Goal: Entertainment & Leisure: Browse casually

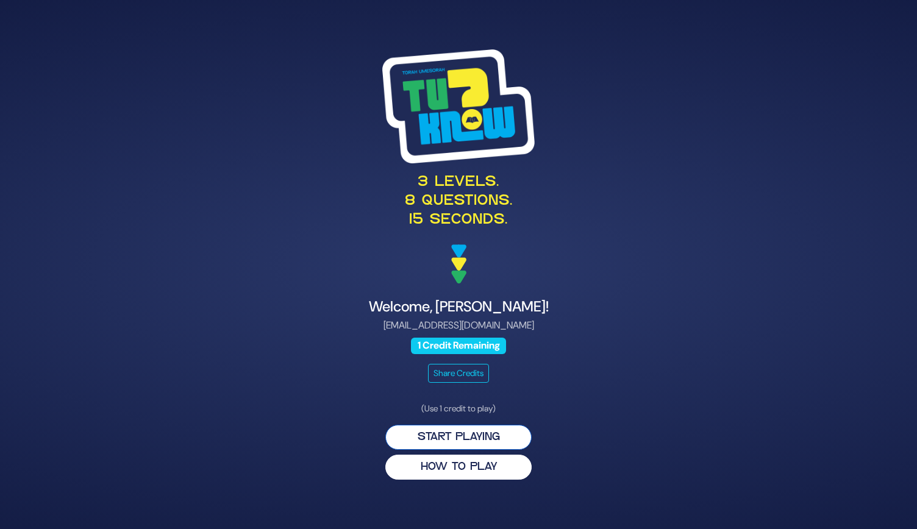
click at [451, 429] on button "Start Playing" at bounding box center [459, 437] width 146 height 25
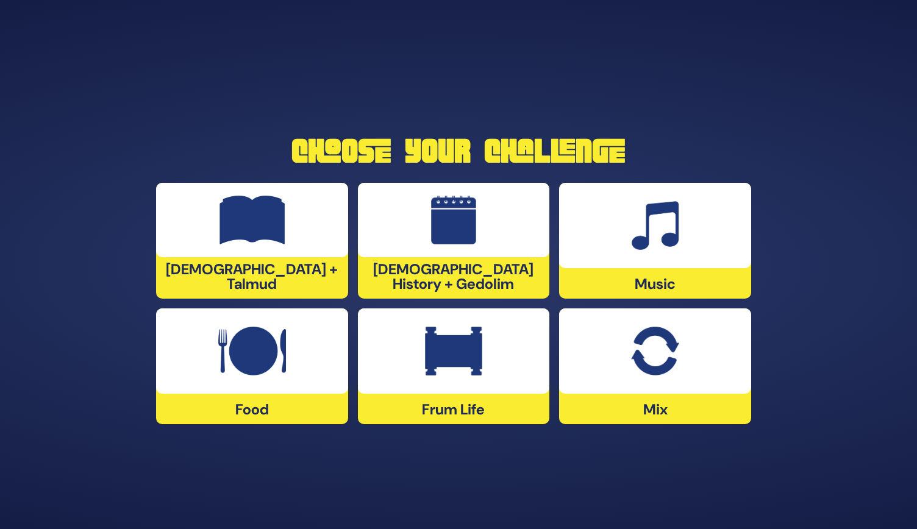
click at [652, 352] on img at bounding box center [655, 351] width 48 height 49
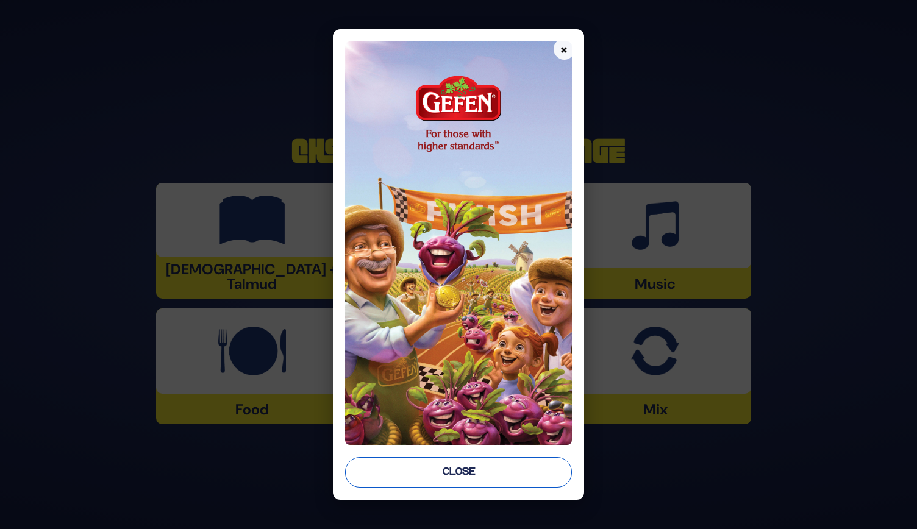
click at [449, 483] on button "Close" at bounding box center [458, 473] width 227 height 31
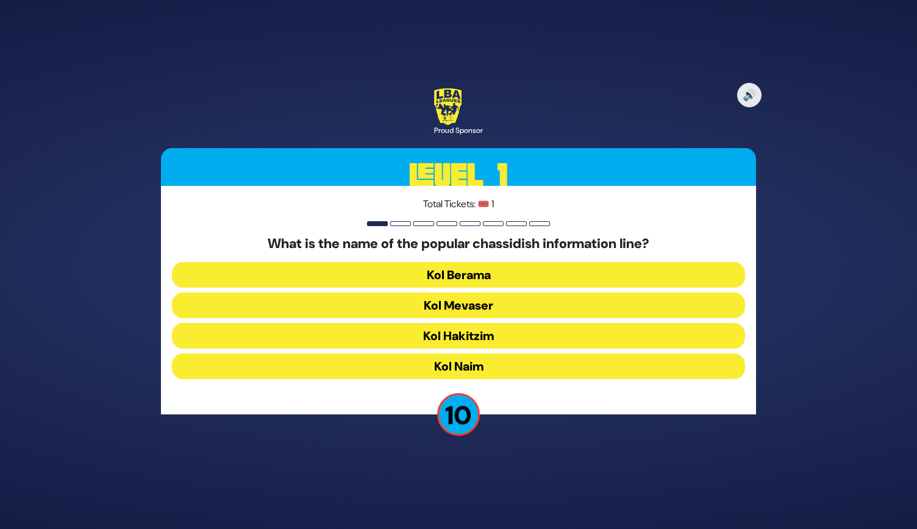
click at [493, 301] on button "Kol Mevaser" at bounding box center [458, 306] width 573 height 26
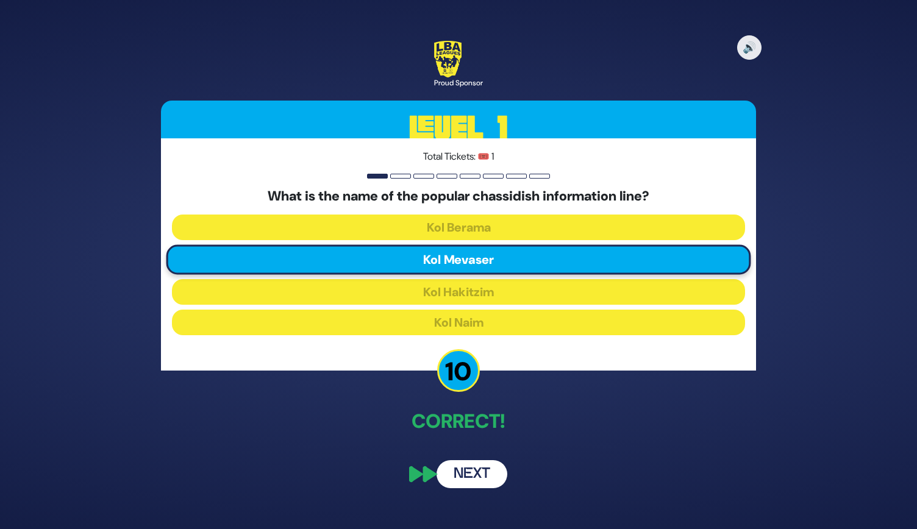
click at [470, 483] on button "Next" at bounding box center [472, 475] width 71 height 28
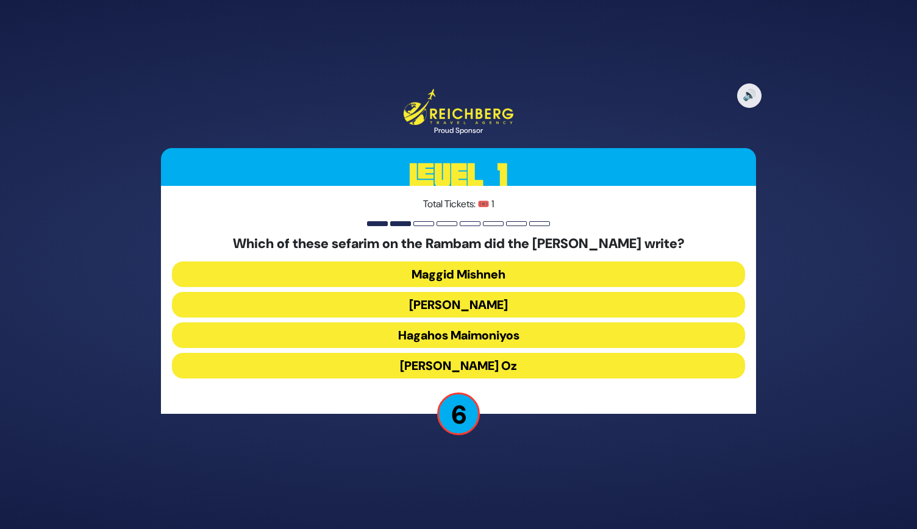
click at [464, 361] on button "[PERSON_NAME] Oz" at bounding box center [458, 366] width 573 height 26
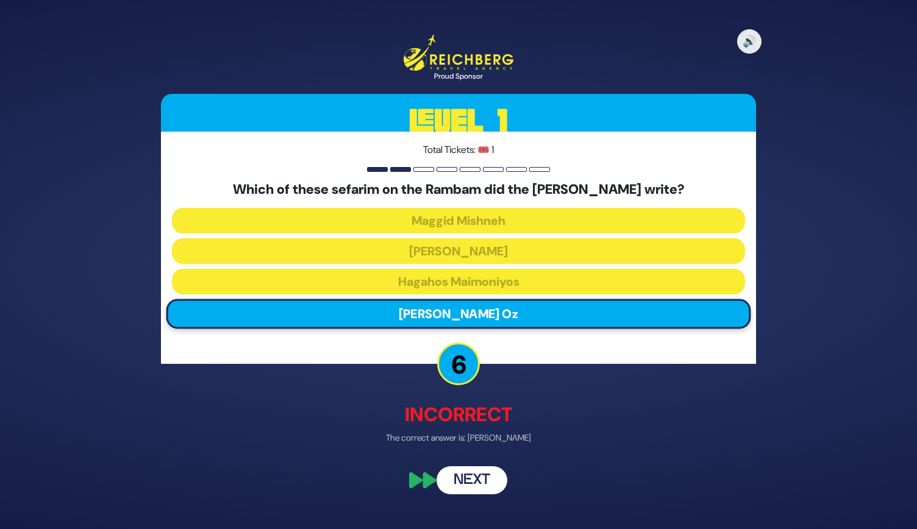
click at [476, 485] on button "Next" at bounding box center [472, 481] width 71 height 28
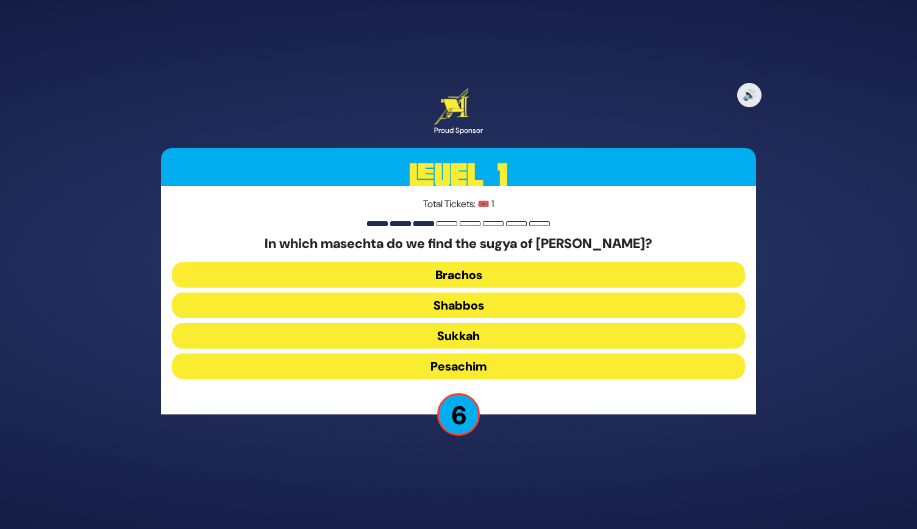
click at [454, 301] on button "Shabbos" at bounding box center [458, 306] width 573 height 26
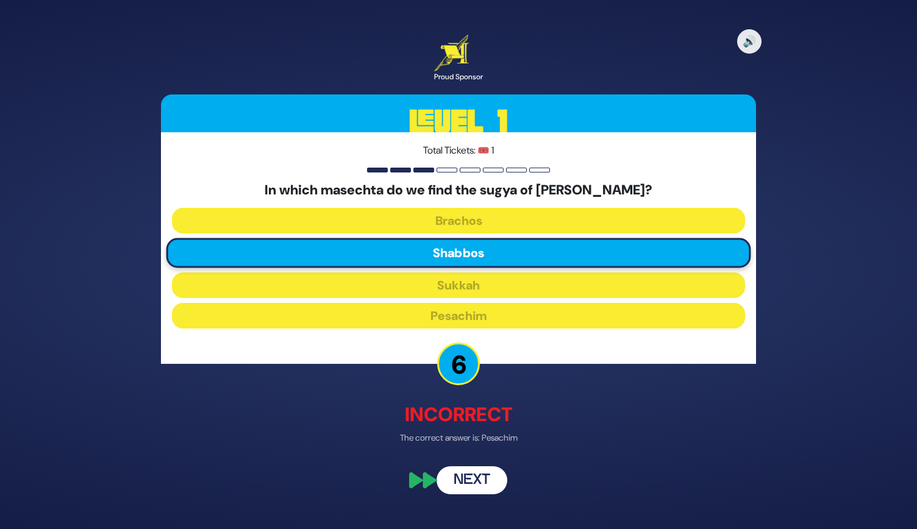
click at [471, 481] on button "Next" at bounding box center [472, 481] width 71 height 28
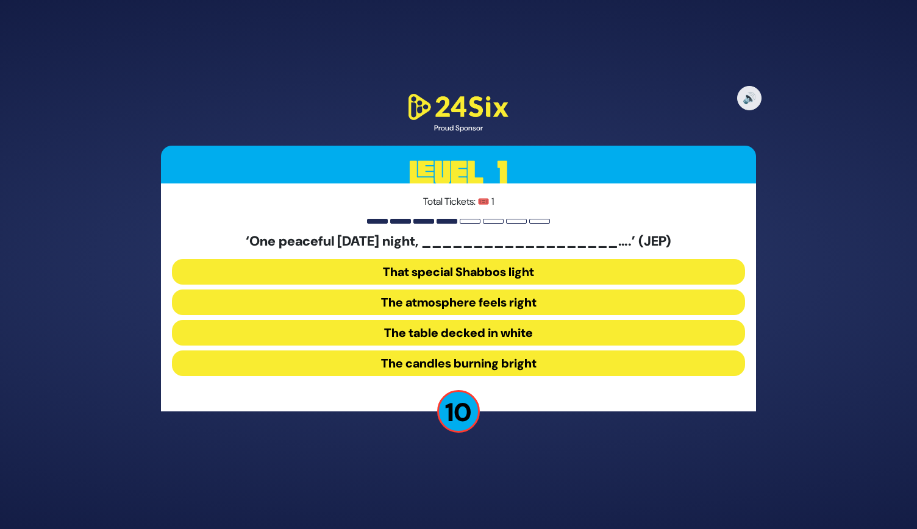
click at [450, 332] on button "The table decked in white" at bounding box center [458, 333] width 573 height 26
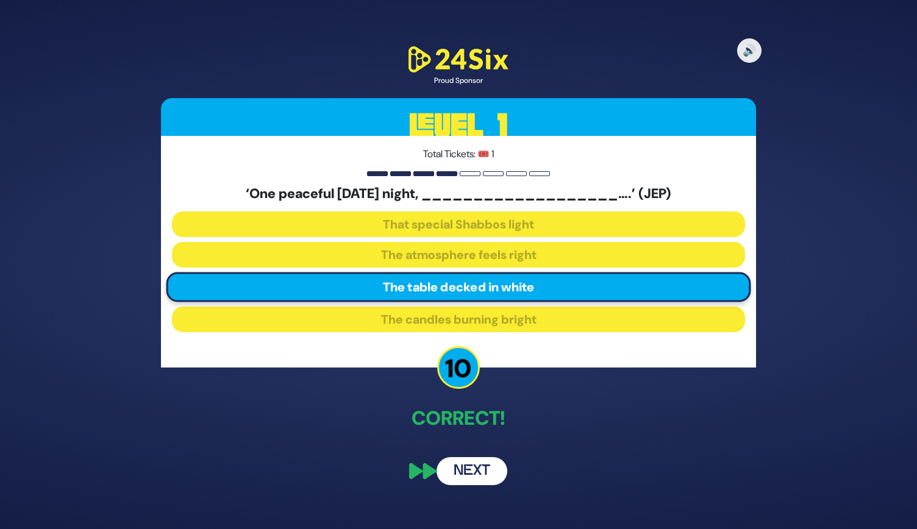
click at [472, 467] on button "Next" at bounding box center [472, 472] width 71 height 28
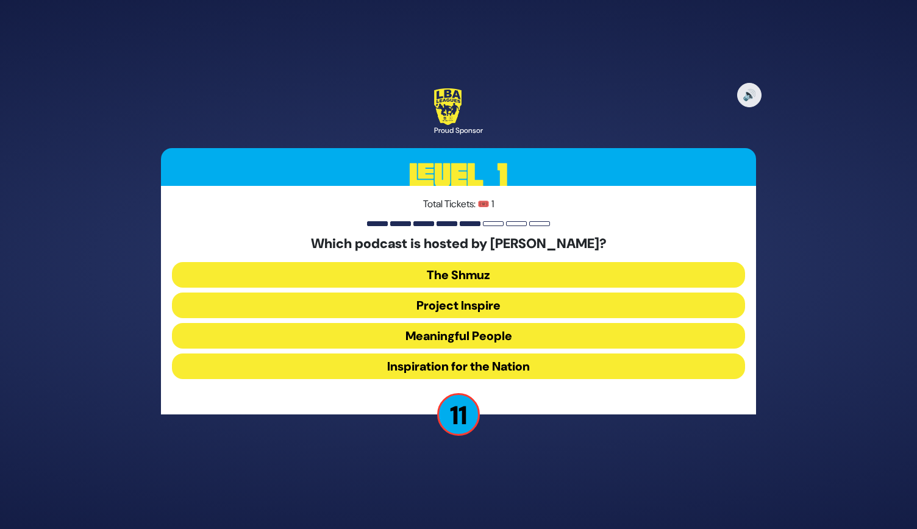
click at [447, 334] on button "Meaningful People" at bounding box center [458, 336] width 573 height 26
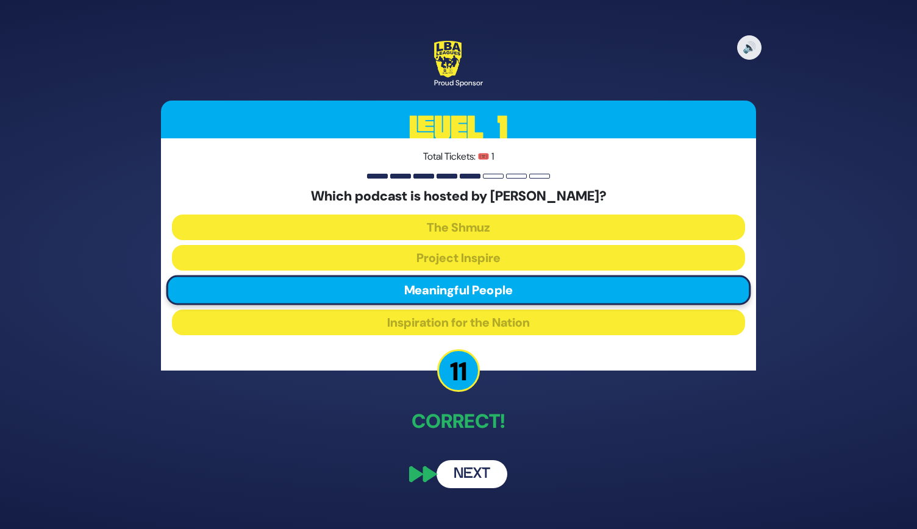
click at [475, 475] on button "Next" at bounding box center [472, 475] width 71 height 28
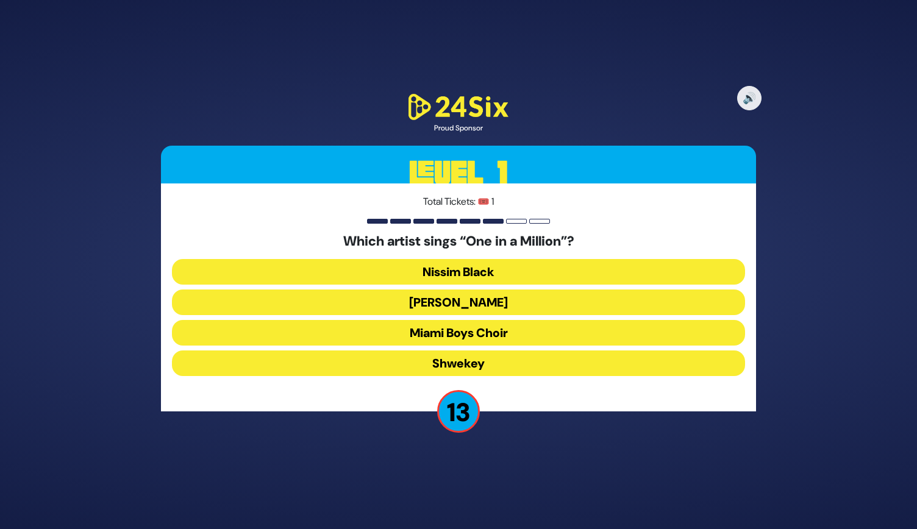
click at [460, 306] on button "[PERSON_NAME]" at bounding box center [458, 303] width 573 height 26
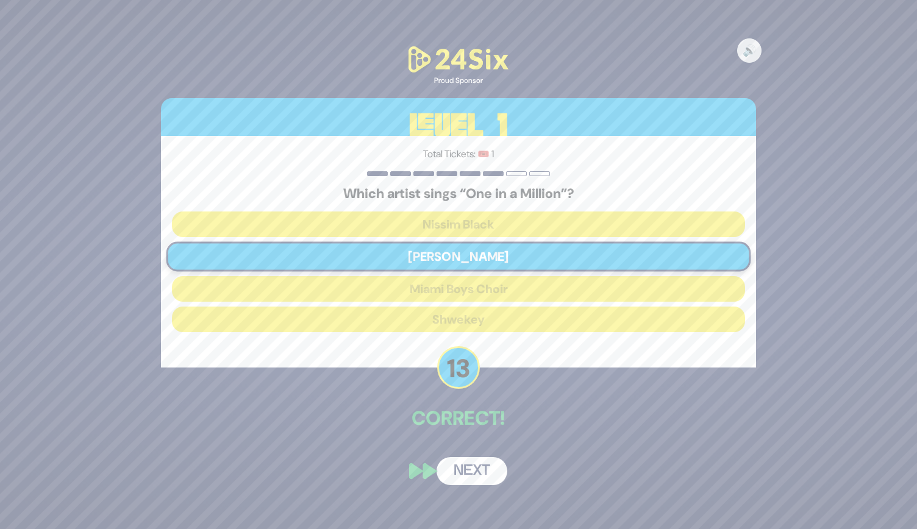
click at [473, 469] on button "Next" at bounding box center [472, 472] width 71 height 28
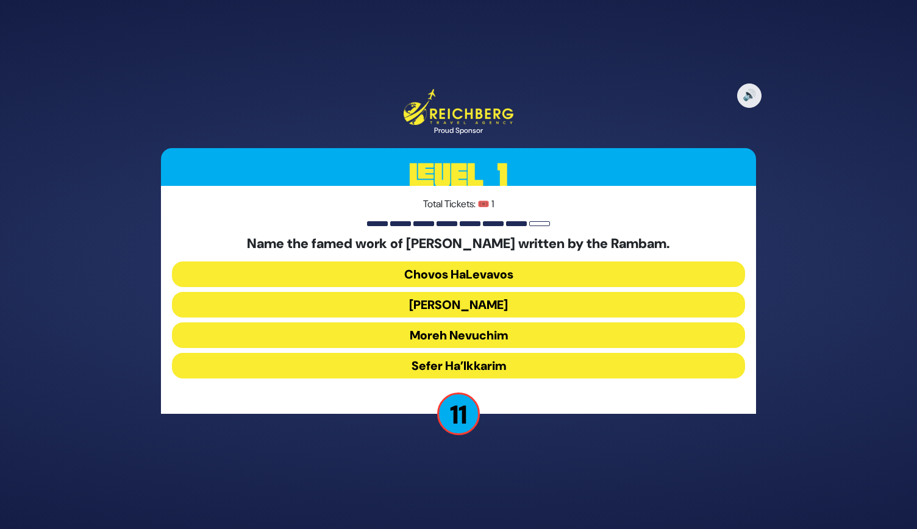
click at [449, 332] on button "Moreh Nevuchim" at bounding box center [458, 336] width 573 height 26
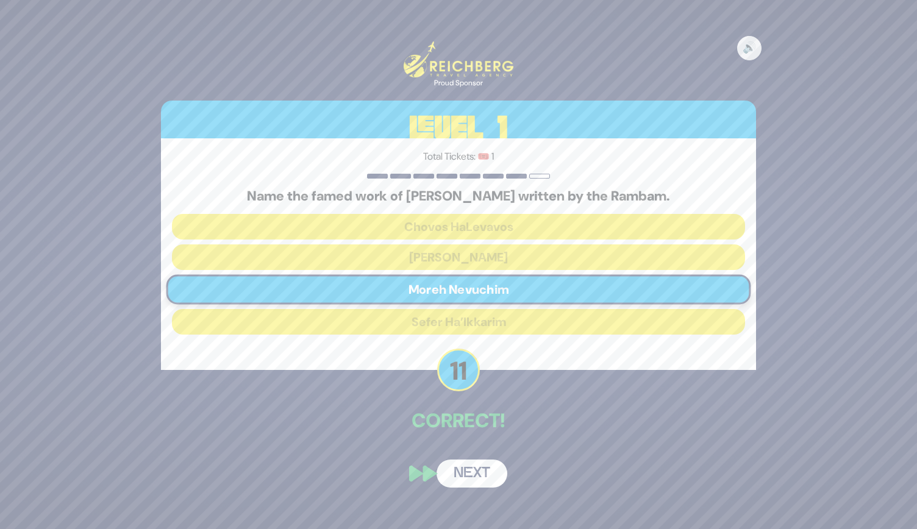
click at [475, 475] on button "Next" at bounding box center [472, 474] width 71 height 28
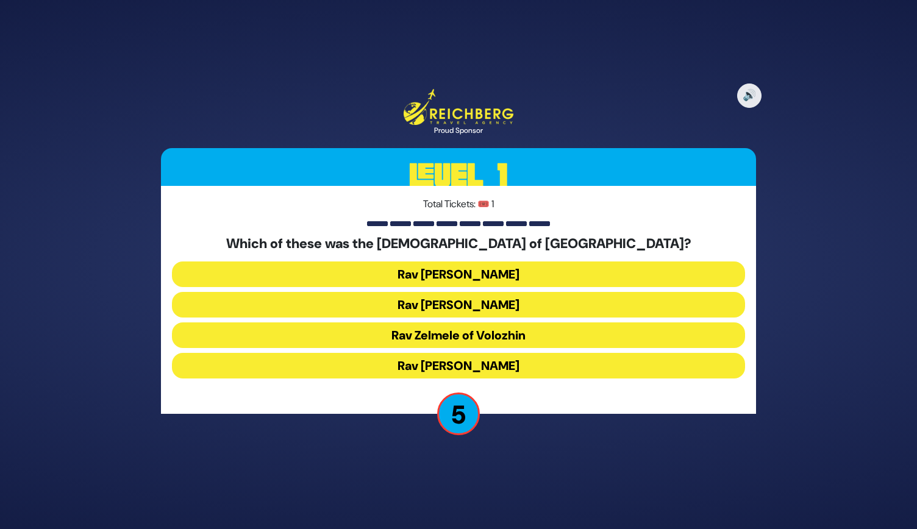
click at [454, 365] on button "Rav [PERSON_NAME]" at bounding box center [458, 366] width 573 height 26
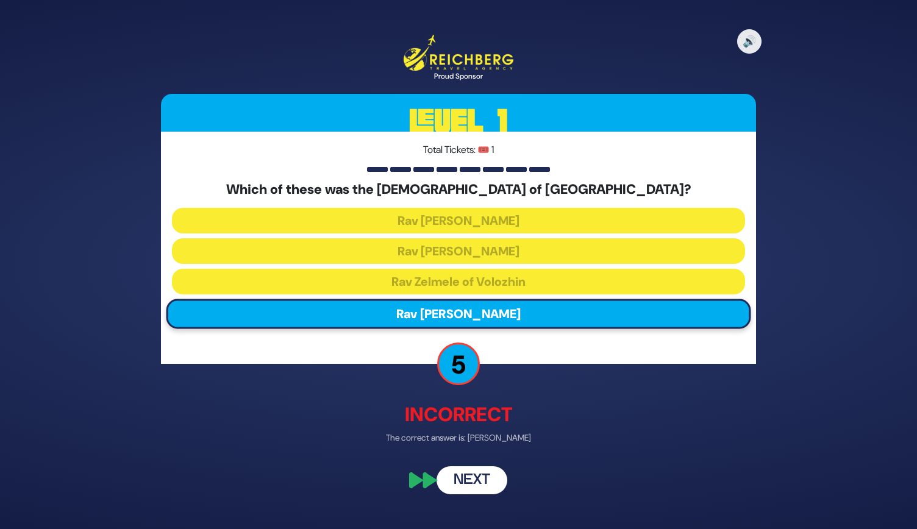
click at [472, 490] on button "Next" at bounding box center [472, 481] width 71 height 28
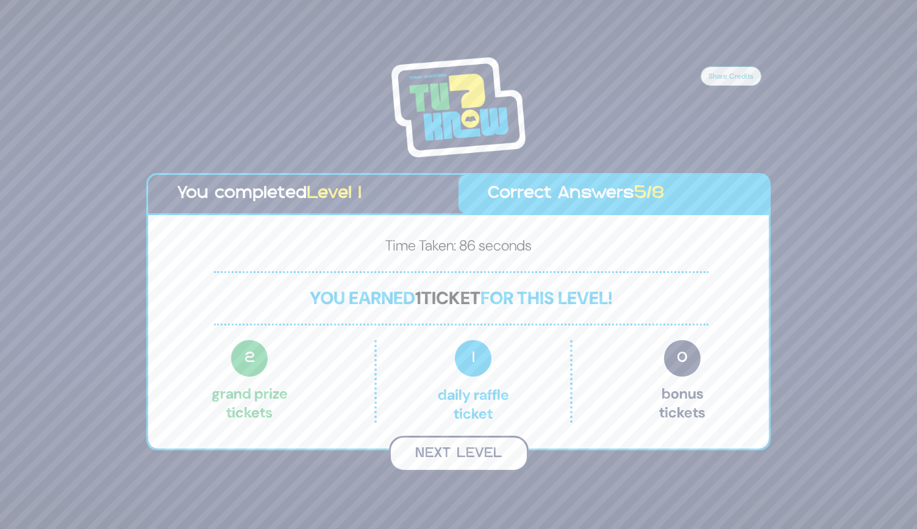
click at [461, 451] on button "Next Level" at bounding box center [459, 454] width 140 height 36
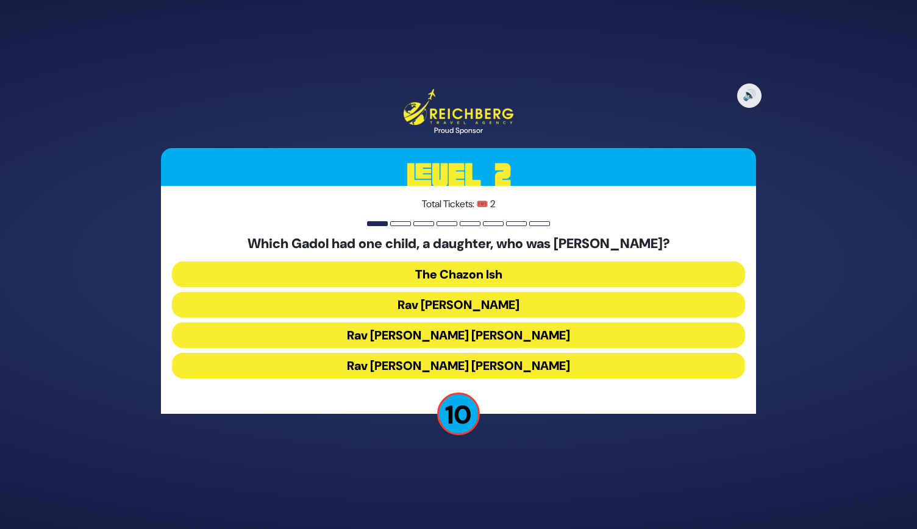
click at [450, 296] on button "Rav [PERSON_NAME]" at bounding box center [458, 305] width 573 height 26
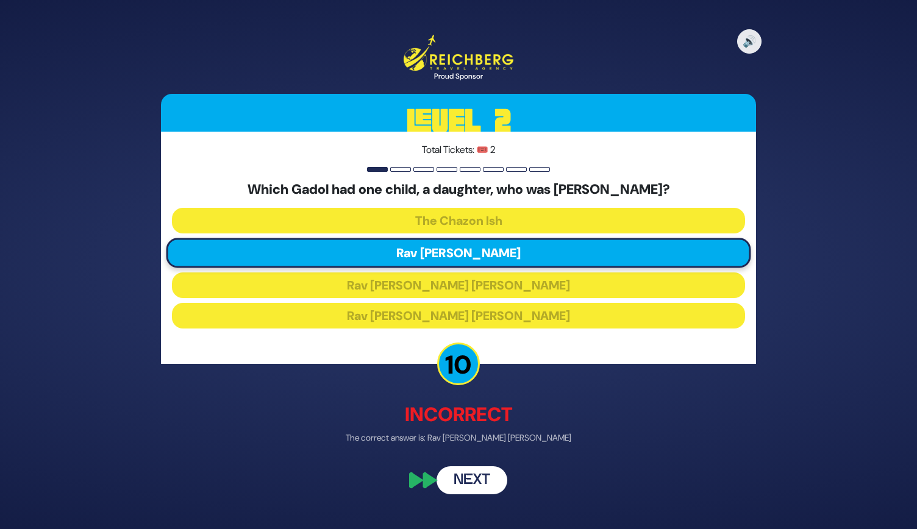
click at [470, 473] on button "Next" at bounding box center [472, 481] width 71 height 28
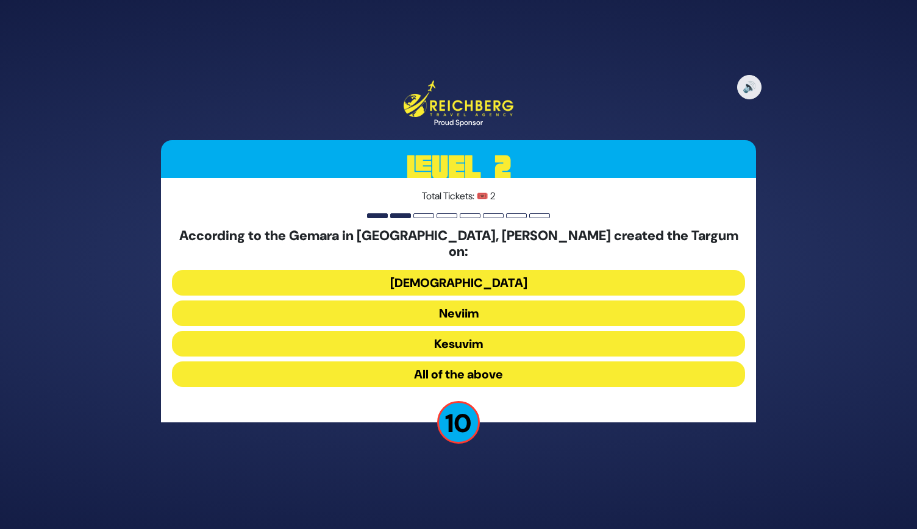
click at [472, 364] on button "All of the above" at bounding box center [458, 375] width 573 height 26
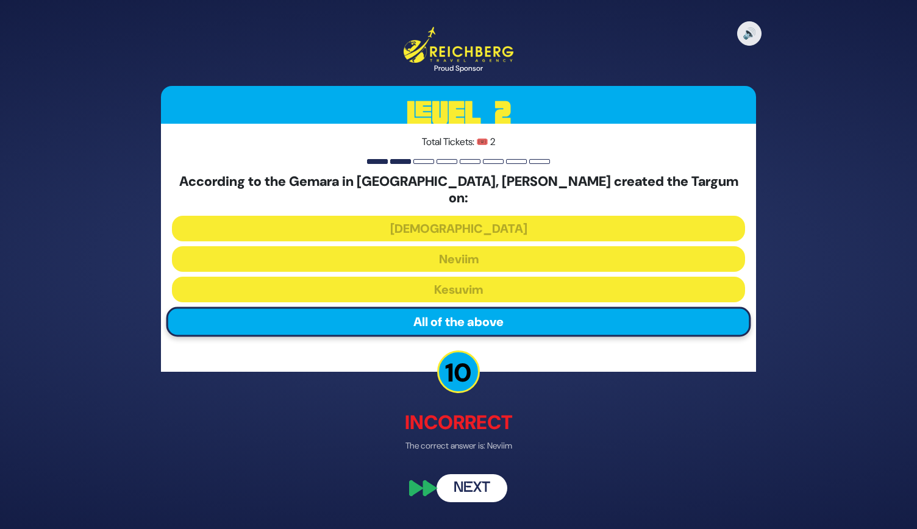
click at [476, 479] on button "Next" at bounding box center [472, 489] width 71 height 28
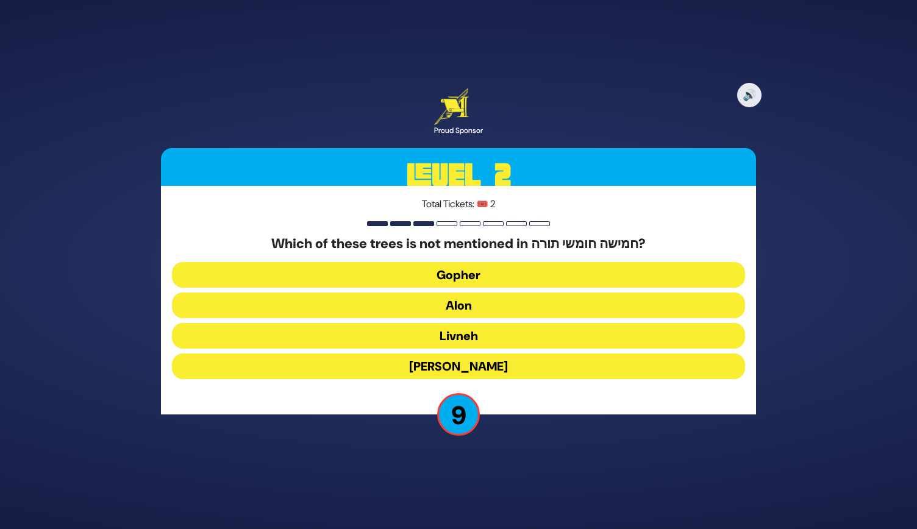
click at [489, 345] on button "Livneh" at bounding box center [458, 336] width 573 height 26
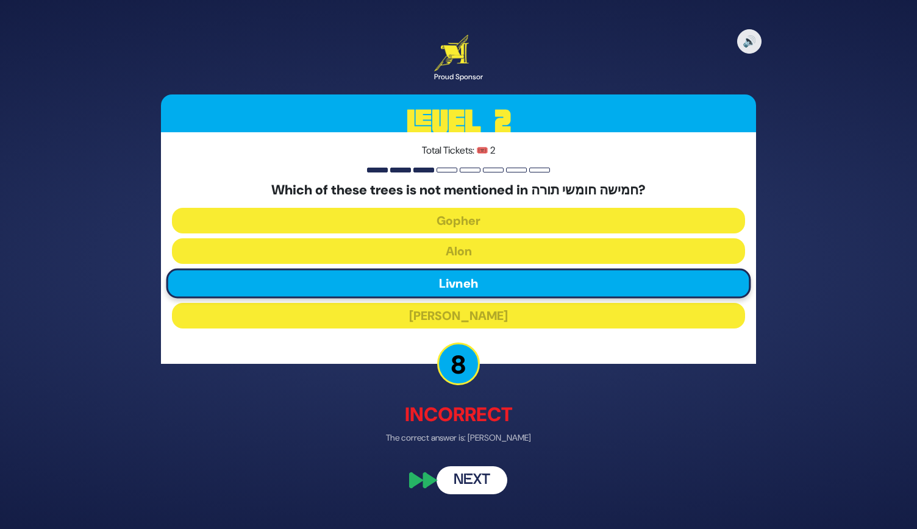
click at [452, 489] on button "Next" at bounding box center [472, 481] width 71 height 28
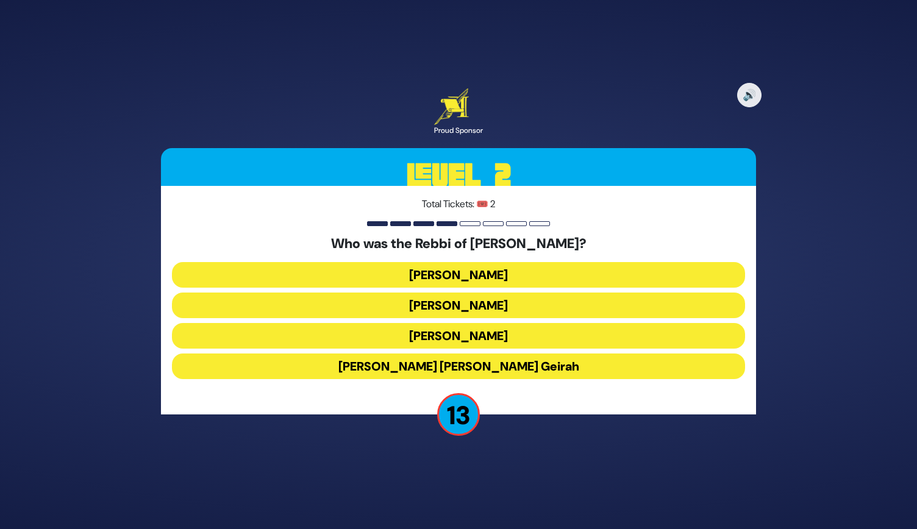
click at [493, 310] on button "[PERSON_NAME]" at bounding box center [458, 306] width 573 height 26
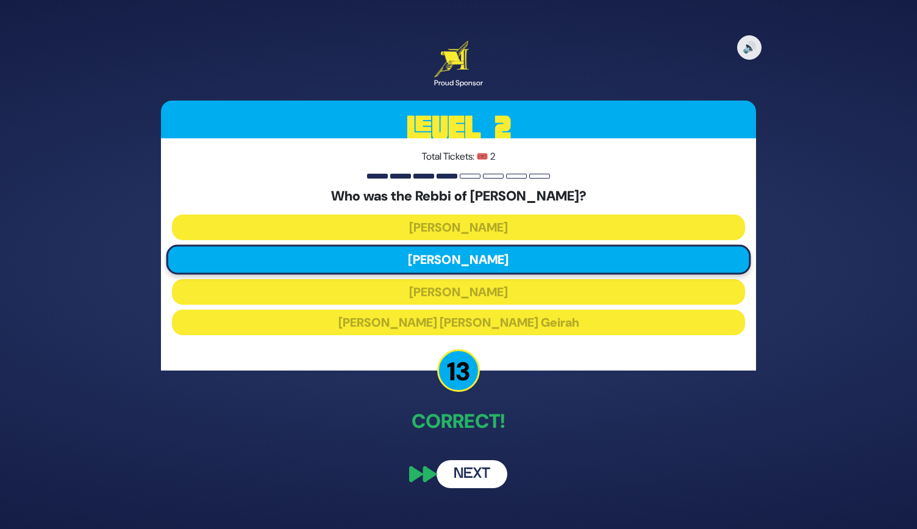
click at [479, 474] on button "Next" at bounding box center [472, 475] width 71 height 28
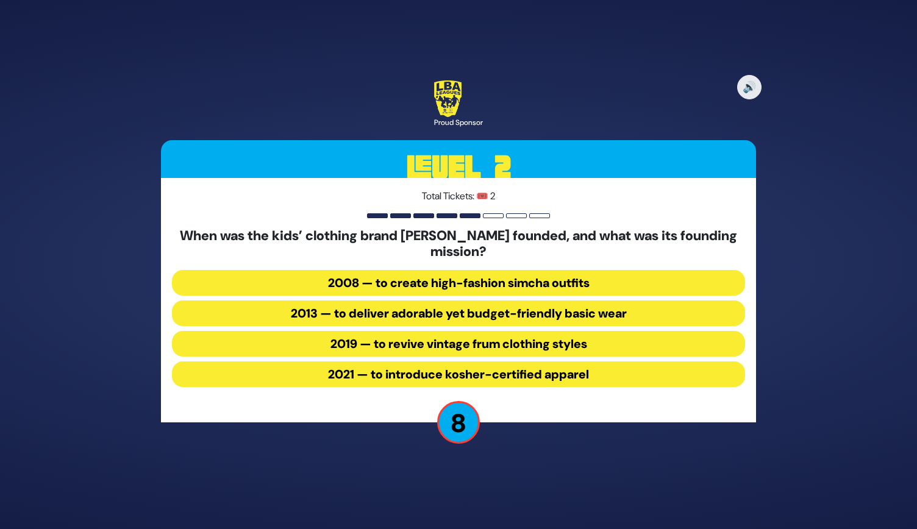
click at [387, 311] on button "2013 — to deliver adorable yet budget-friendly basic wear" at bounding box center [458, 314] width 573 height 26
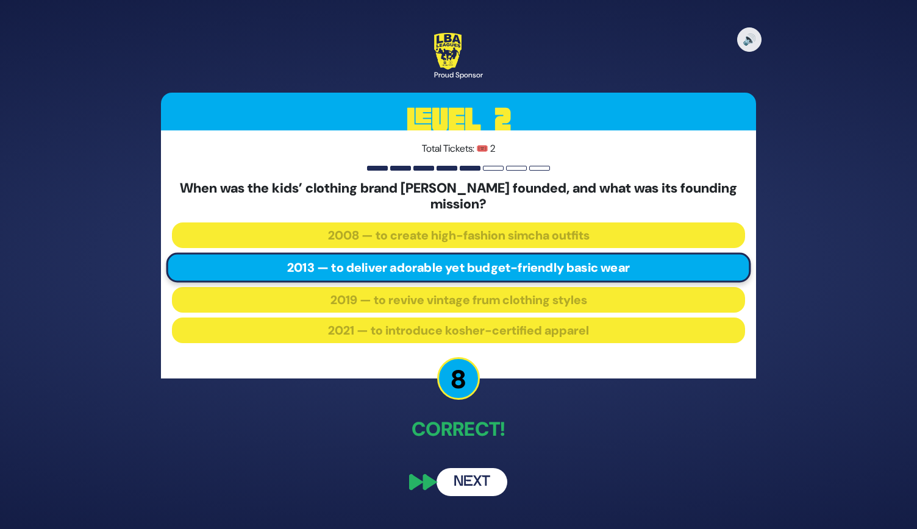
click at [464, 486] on button "Next" at bounding box center [472, 482] width 71 height 28
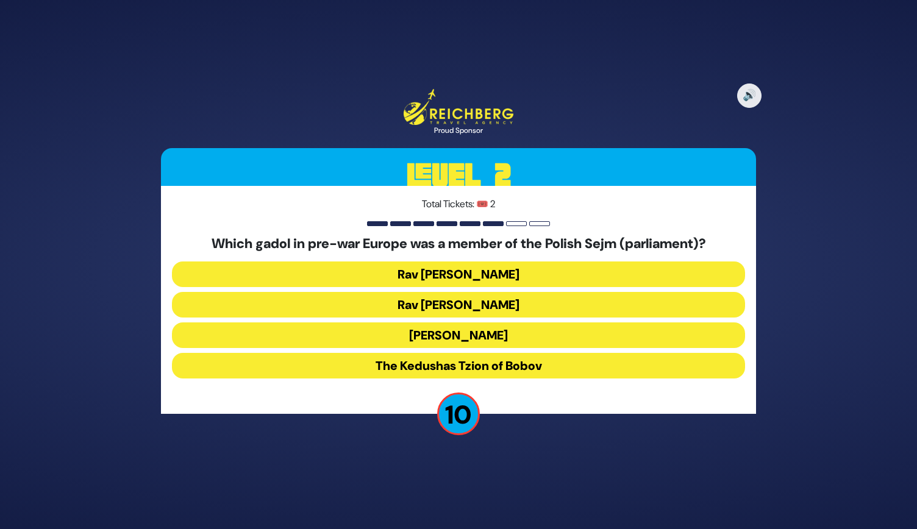
click at [472, 304] on button "Rav [PERSON_NAME]" at bounding box center [458, 305] width 573 height 26
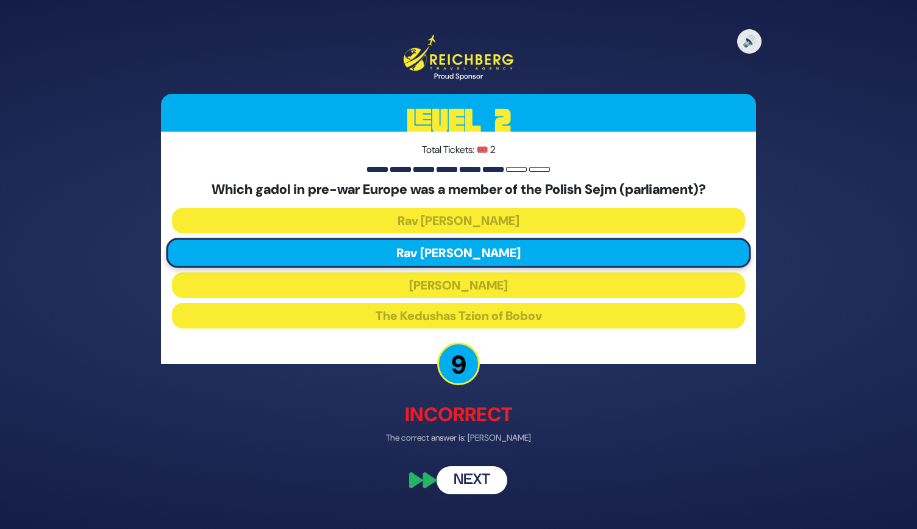
click at [461, 475] on button "Next" at bounding box center [472, 481] width 71 height 28
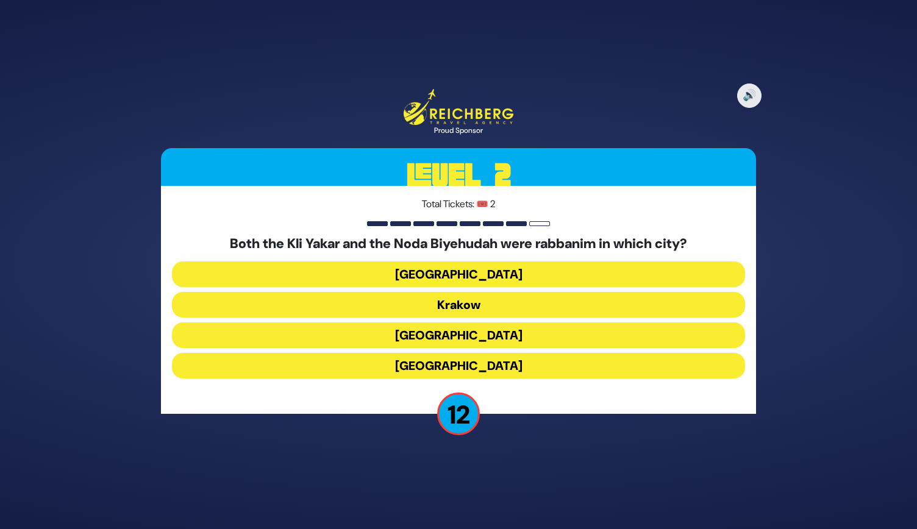
click at [478, 356] on button "[GEOGRAPHIC_DATA]" at bounding box center [458, 366] width 573 height 26
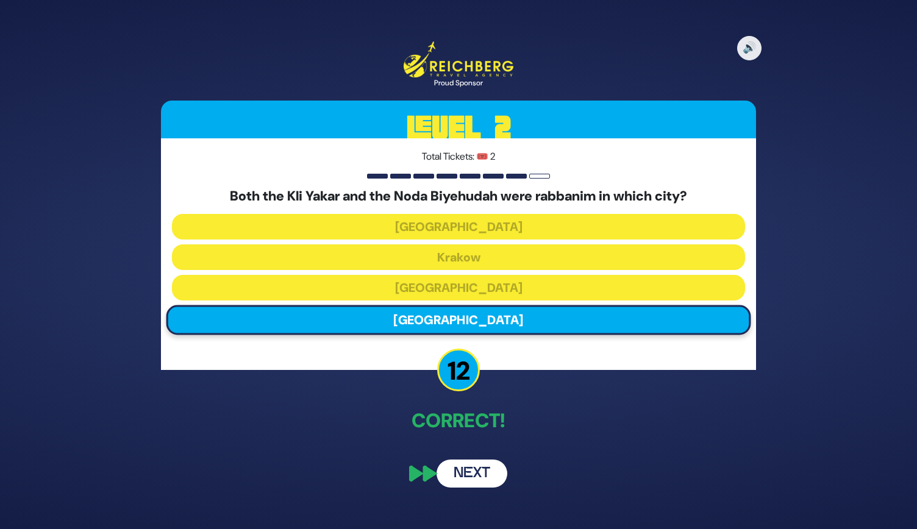
click at [472, 471] on button "Next" at bounding box center [472, 474] width 71 height 28
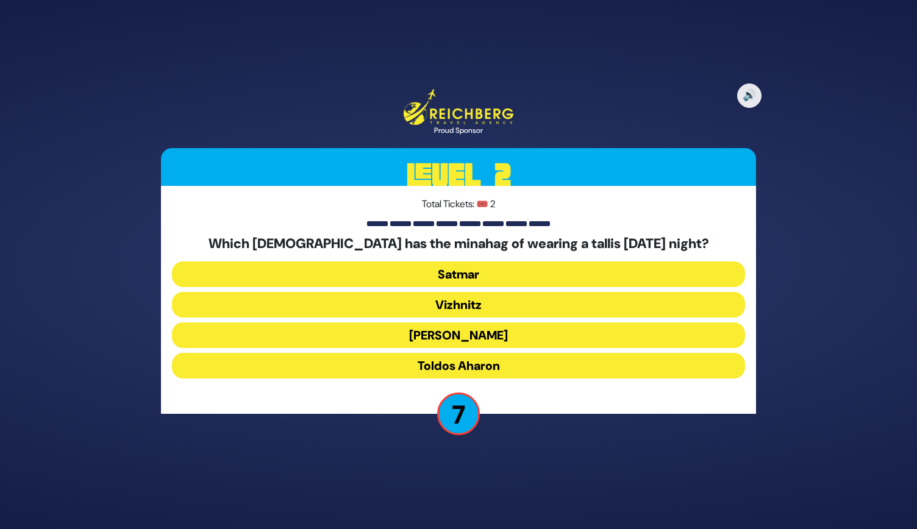
click at [486, 310] on button "Vizhnitz" at bounding box center [458, 305] width 573 height 26
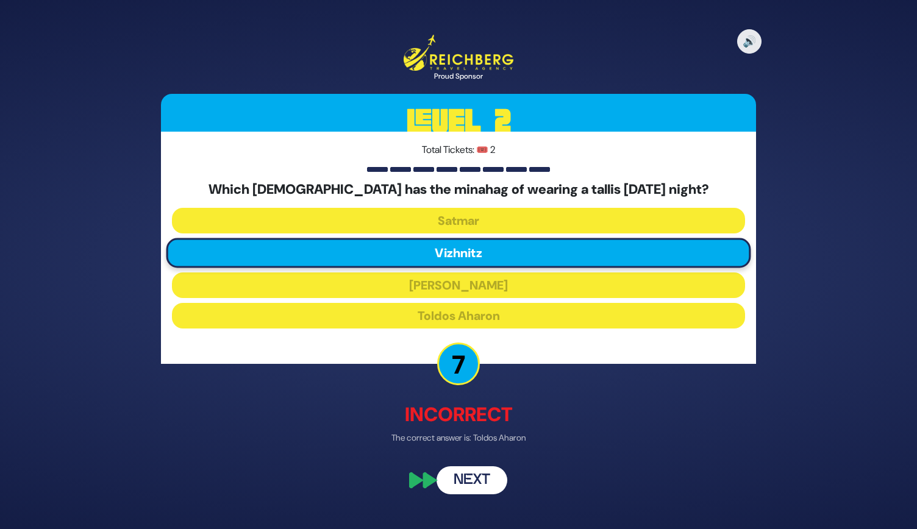
click at [469, 477] on button "Next" at bounding box center [472, 481] width 71 height 28
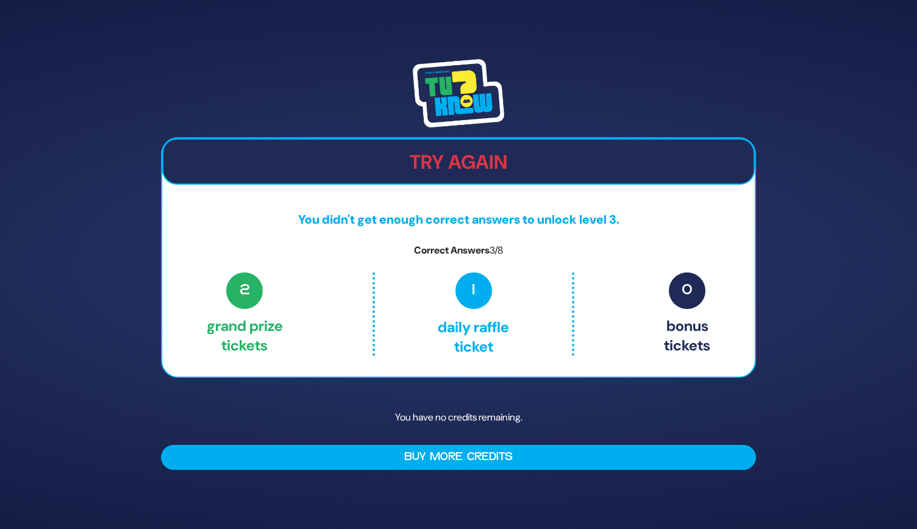
click at [471, 281] on span "1" at bounding box center [474, 291] width 37 height 37
click at [234, 296] on span "2" at bounding box center [244, 291] width 37 height 37
click at [434, 157] on h2 "Try Again" at bounding box center [458, 162] width 590 height 23
click at [434, 171] on h2 "Try Again" at bounding box center [458, 162] width 590 height 23
click at [246, 291] on span "2" at bounding box center [244, 291] width 37 height 37
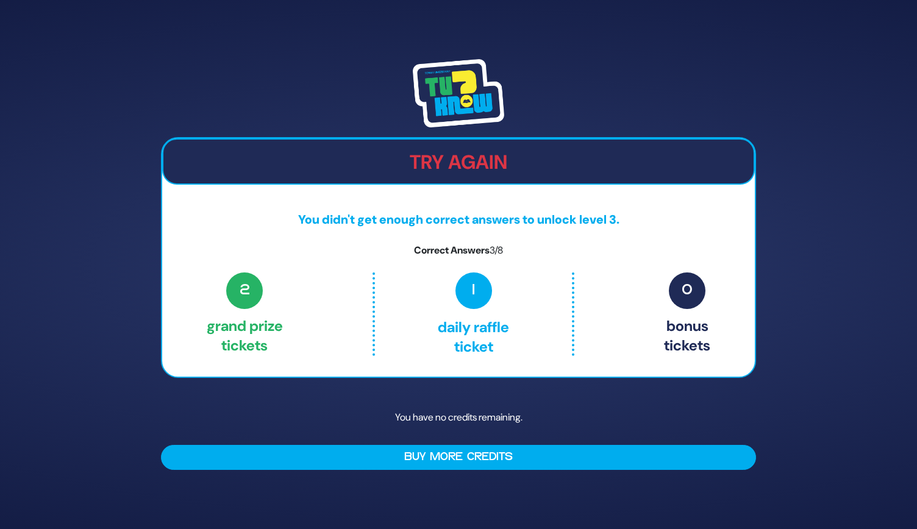
click at [473, 285] on span "1" at bounding box center [474, 291] width 37 height 37
click at [689, 285] on span "0" at bounding box center [687, 291] width 37 height 37
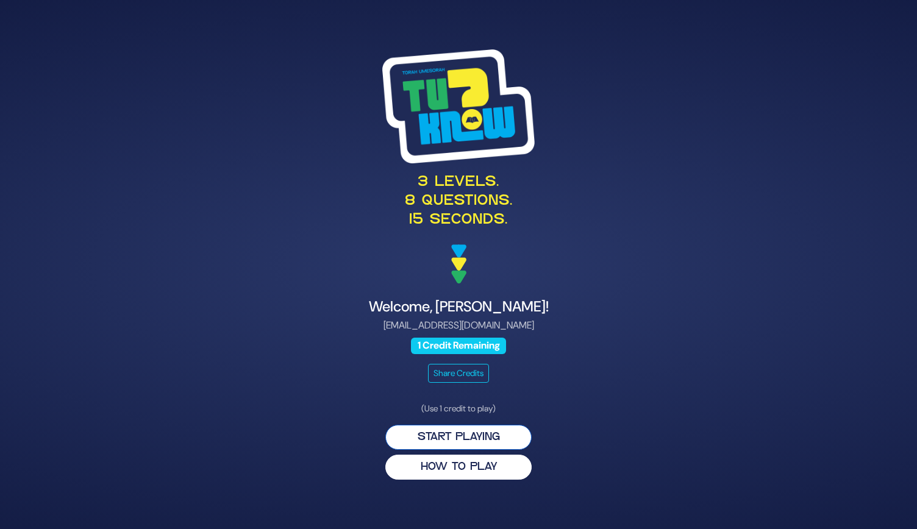
click at [459, 440] on button "Start Playing" at bounding box center [459, 437] width 146 height 25
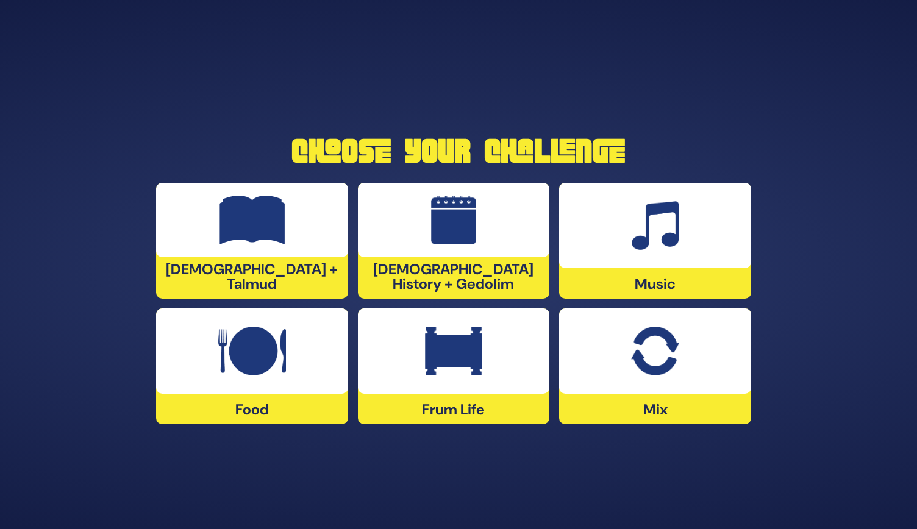
click at [256, 240] on img at bounding box center [253, 220] width 66 height 49
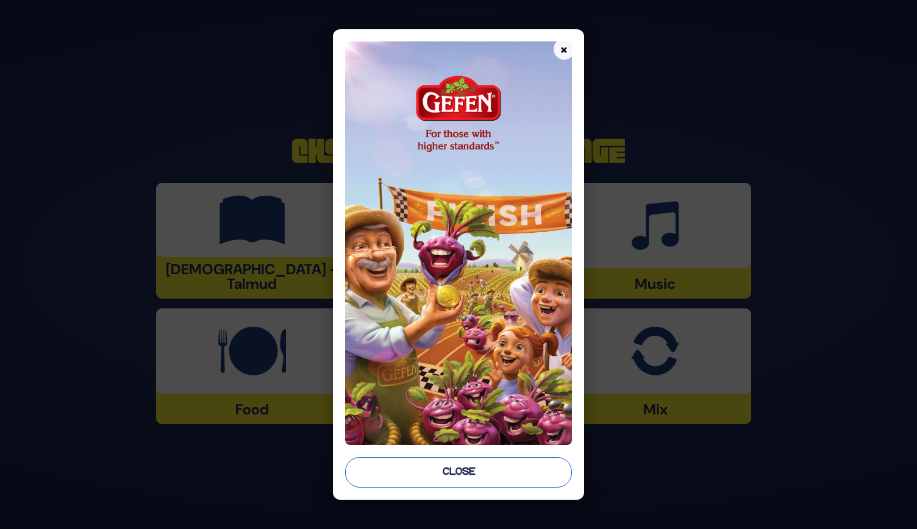
click at [442, 470] on button "Close" at bounding box center [458, 473] width 227 height 31
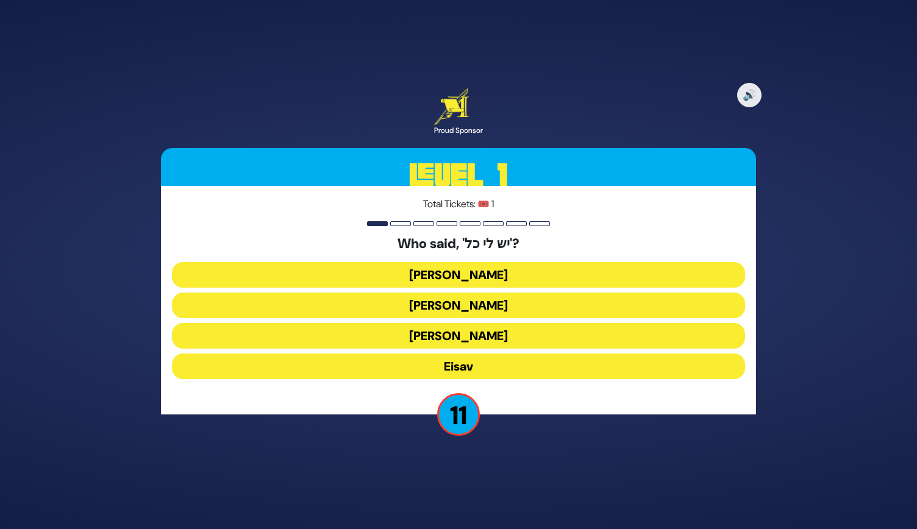
click at [446, 275] on button "Yaakov Avinu" at bounding box center [458, 275] width 573 height 26
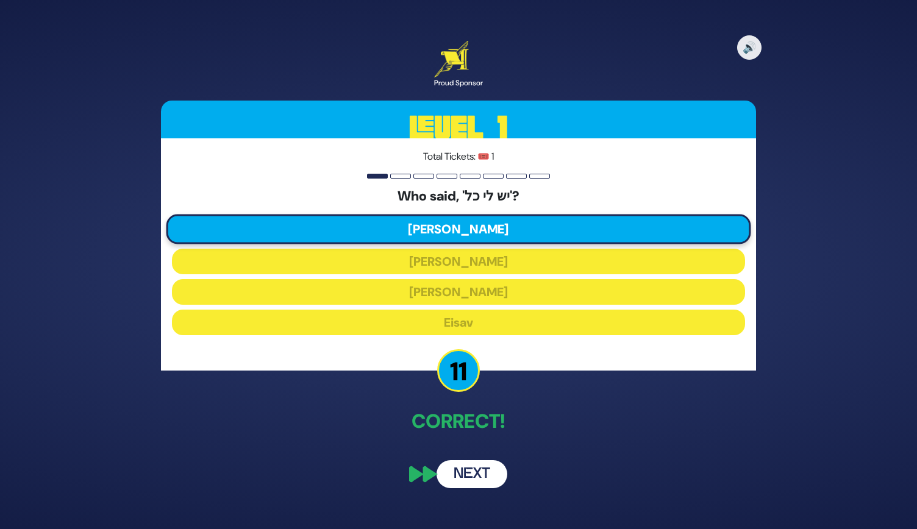
click at [471, 481] on button "Next" at bounding box center [472, 475] width 71 height 28
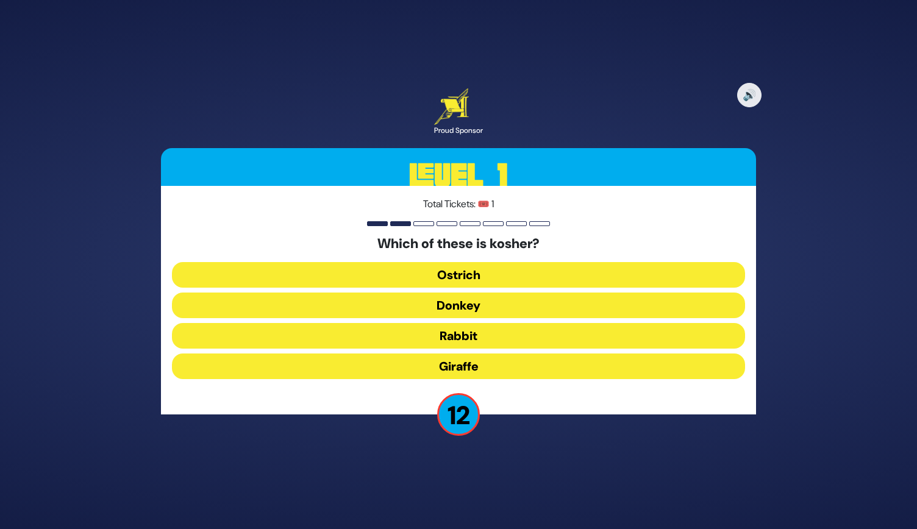
click at [467, 366] on button "Giraffe" at bounding box center [458, 367] width 573 height 26
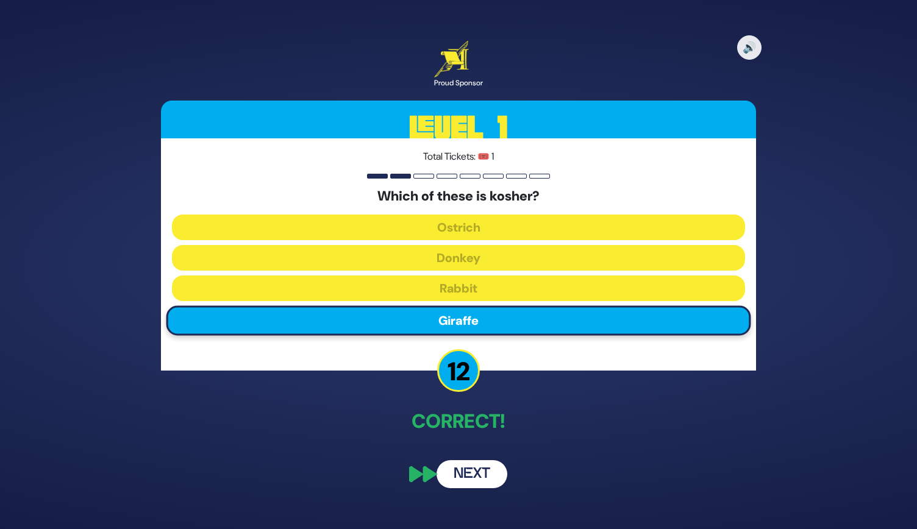
click at [458, 470] on button "Next" at bounding box center [472, 475] width 71 height 28
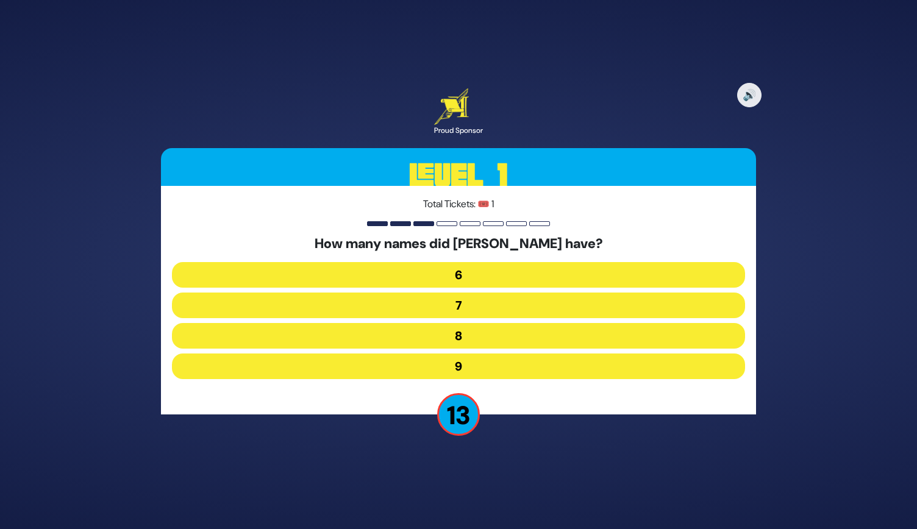
click at [451, 311] on button "7" at bounding box center [458, 306] width 573 height 26
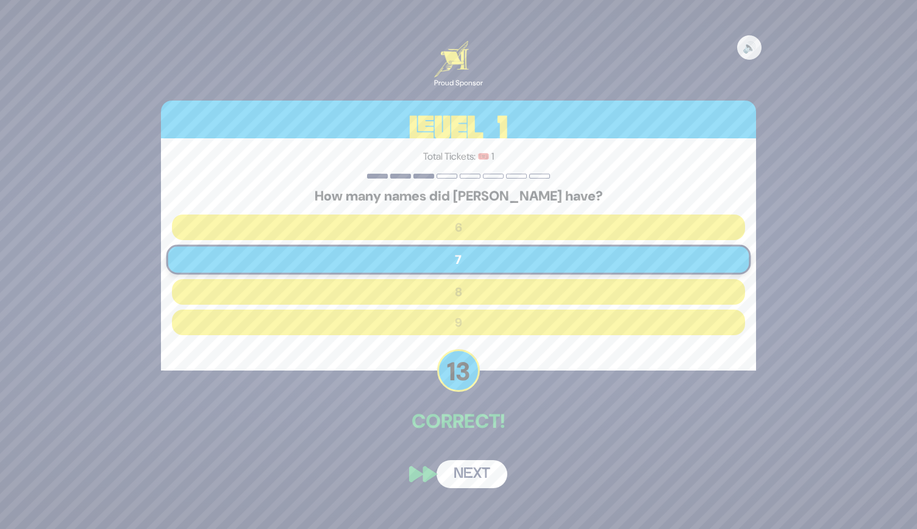
click at [465, 478] on button "Next" at bounding box center [472, 475] width 71 height 28
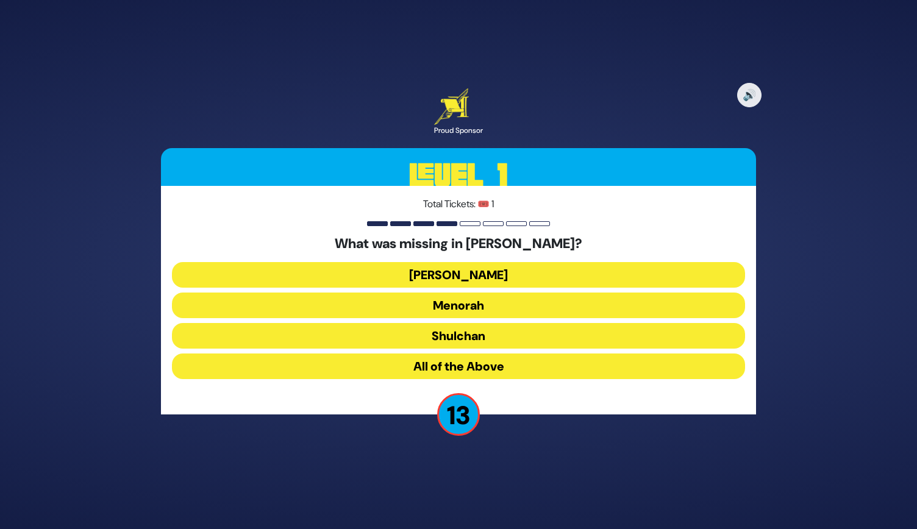
click at [456, 279] on button "Aron" at bounding box center [458, 275] width 573 height 26
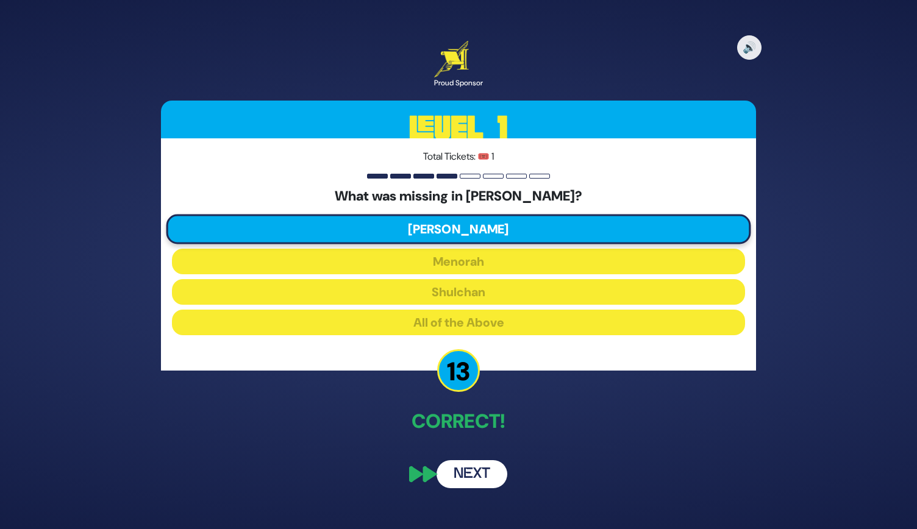
click at [479, 480] on button "Next" at bounding box center [472, 475] width 71 height 28
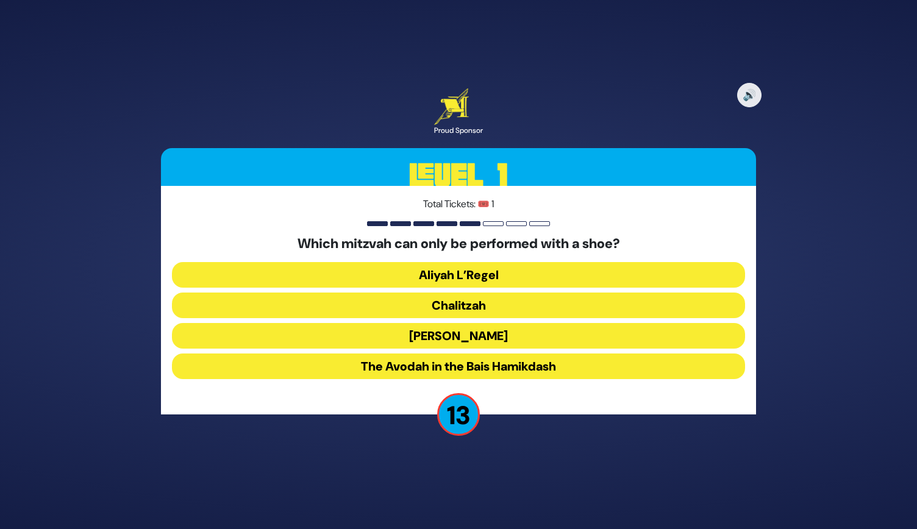
click at [450, 303] on button "Chalitzah" at bounding box center [458, 306] width 573 height 26
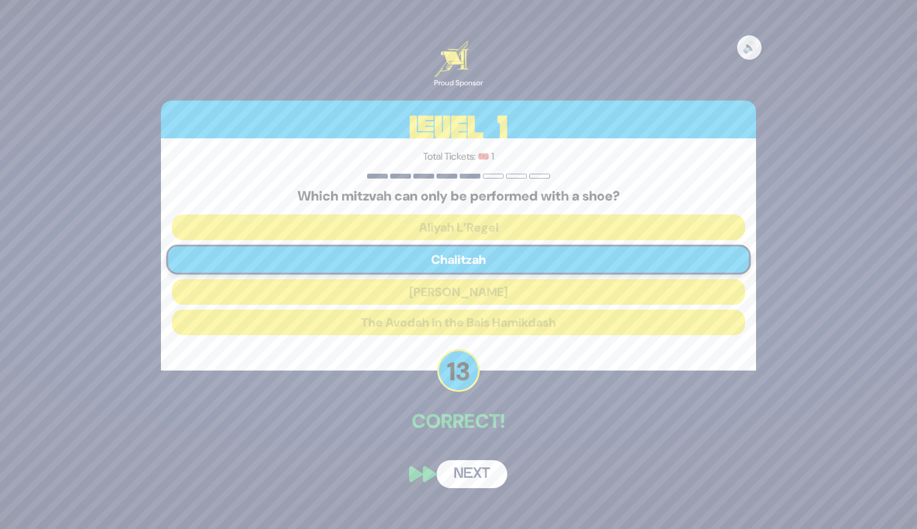
click at [470, 467] on button "Next" at bounding box center [472, 475] width 71 height 28
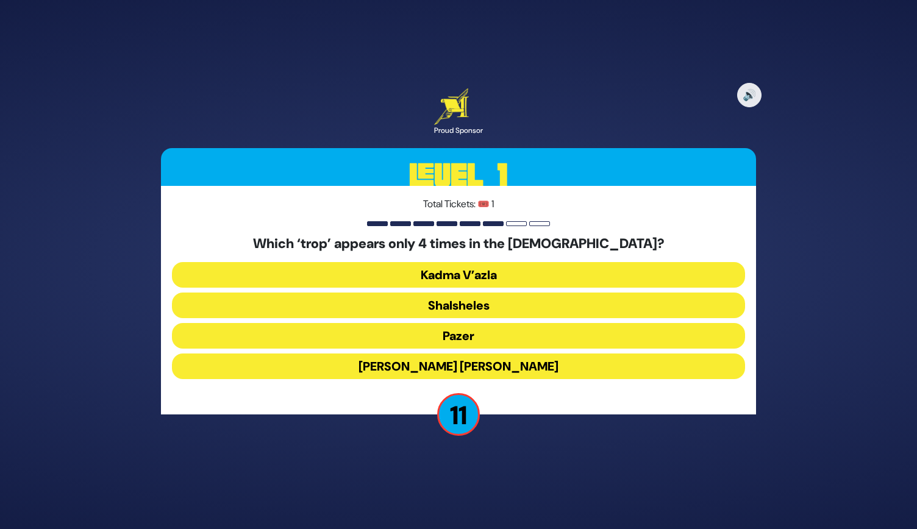
click at [457, 299] on button "Shalsheles" at bounding box center [458, 306] width 573 height 26
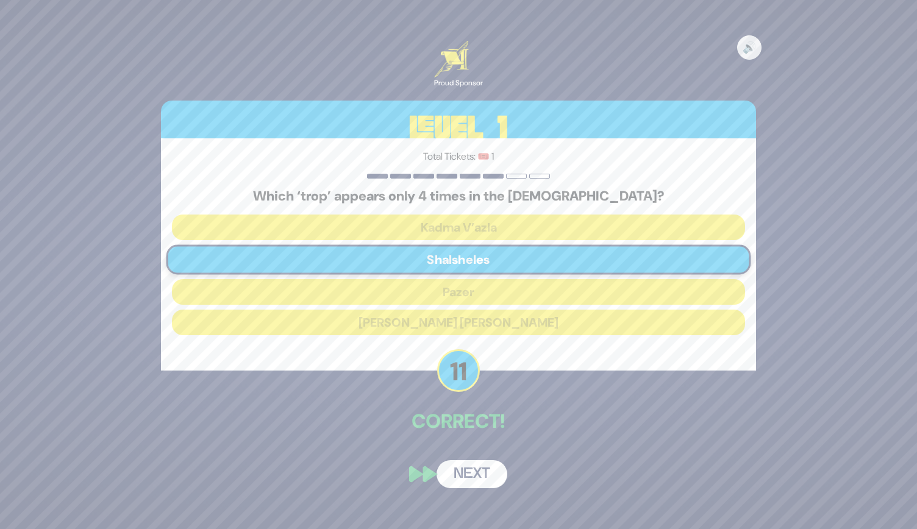
click at [470, 475] on button "Next" at bounding box center [472, 475] width 71 height 28
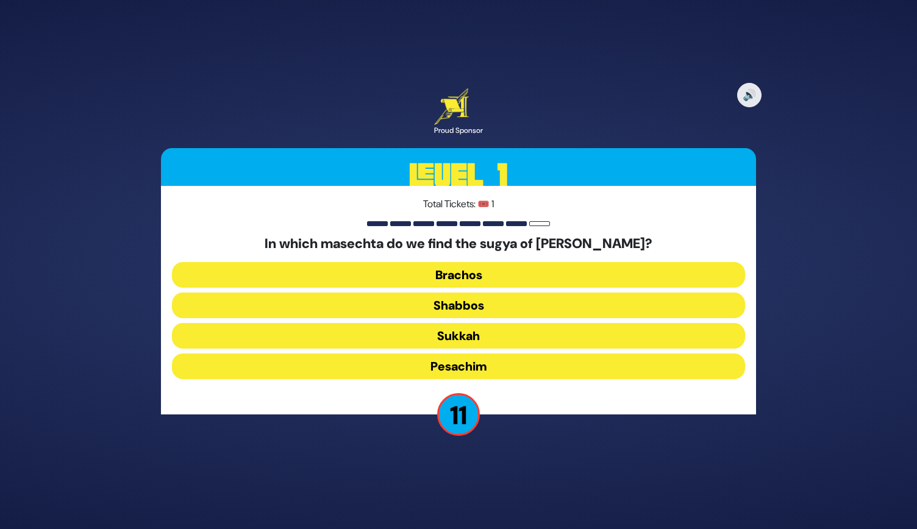
click at [438, 364] on button "Pesachim" at bounding box center [458, 367] width 573 height 26
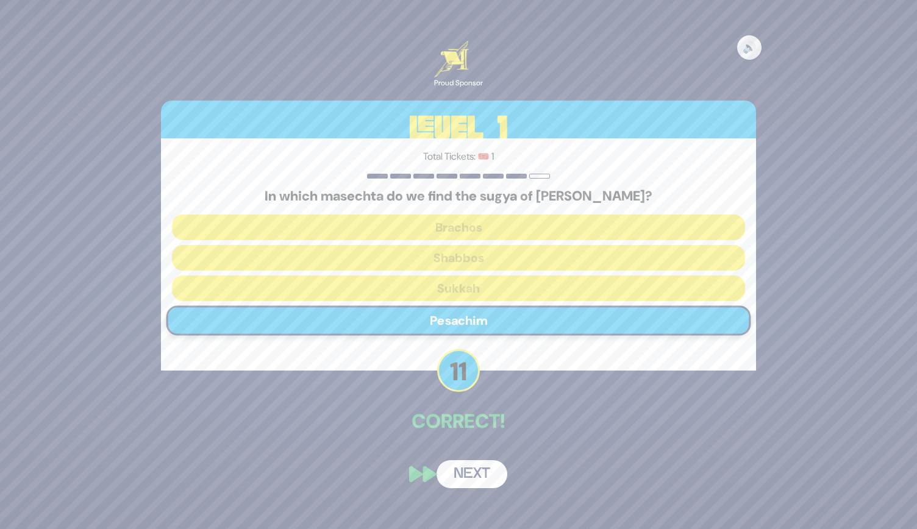
click at [469, 483] on button "Next" at bounding box center [472, 475] width 71 height 28
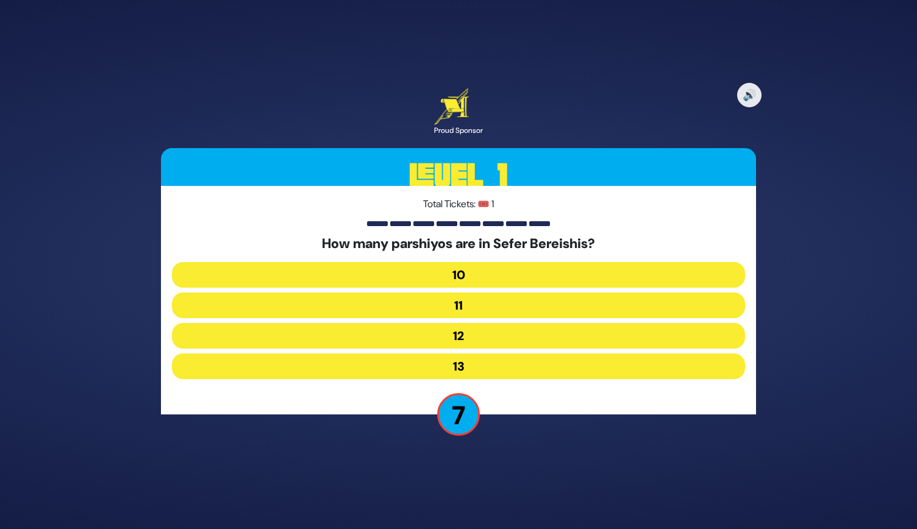
click at [455, 346] on button "12" at bounding box center [458, 336] width 573 height 26
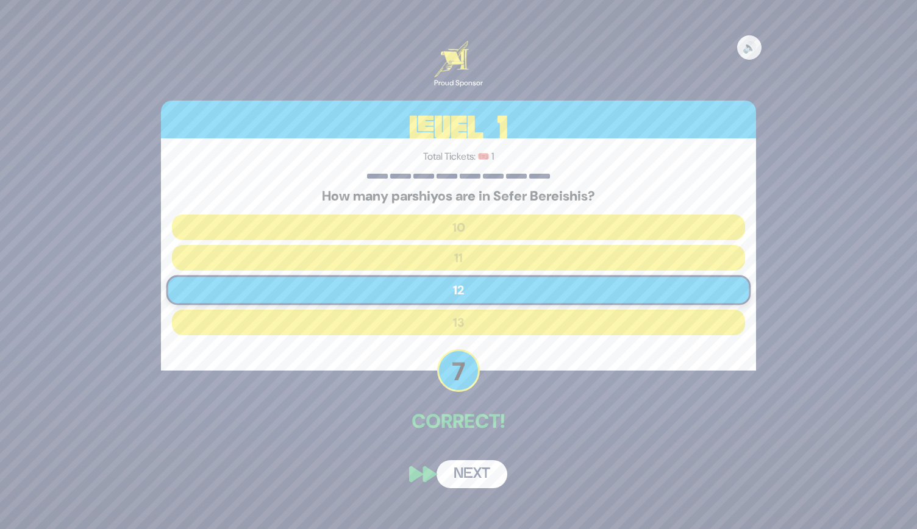
click at [478, 448] on div "🔊 Proud Sponsor Level 1 Total Tickets: 🎟️ 1 How many parshiyos are in Sefer Ber…" at bounding box center [458, 264] width 625 height 476
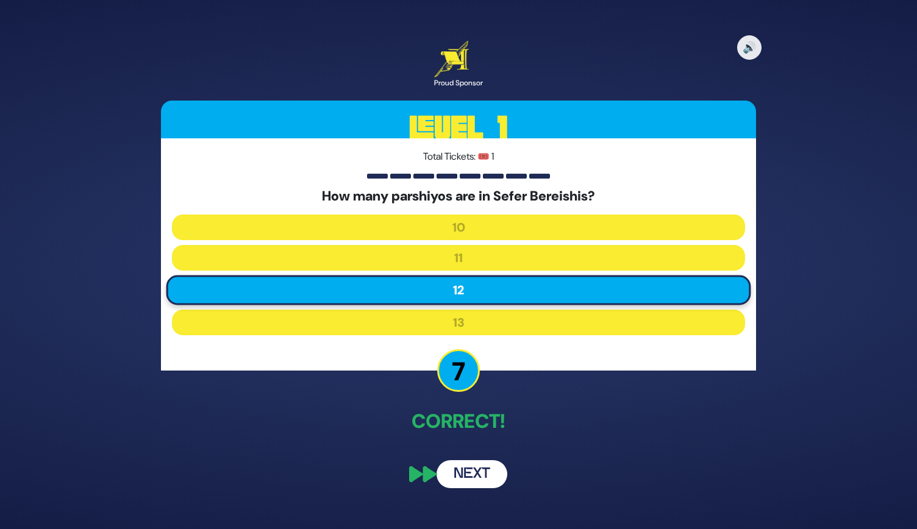
click at [471, 479] on button "Next" at bounding box center [472, 475] width 71 height 28
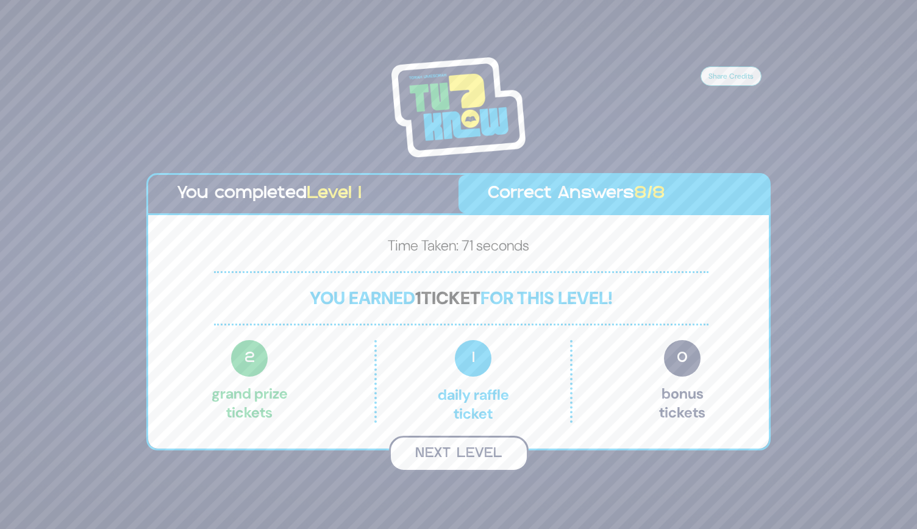
click at [458, 450] on button "Next Level" at bounding box center [459, 454] width 140 height 36
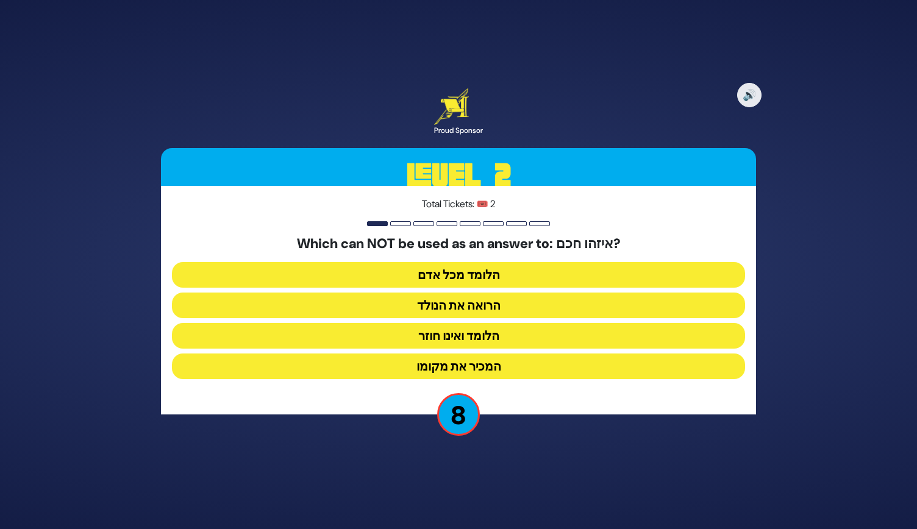
click at [471, 335] on button "הלומד ואינו חוזר" at bounding box center [458, 336] width 573 height 26
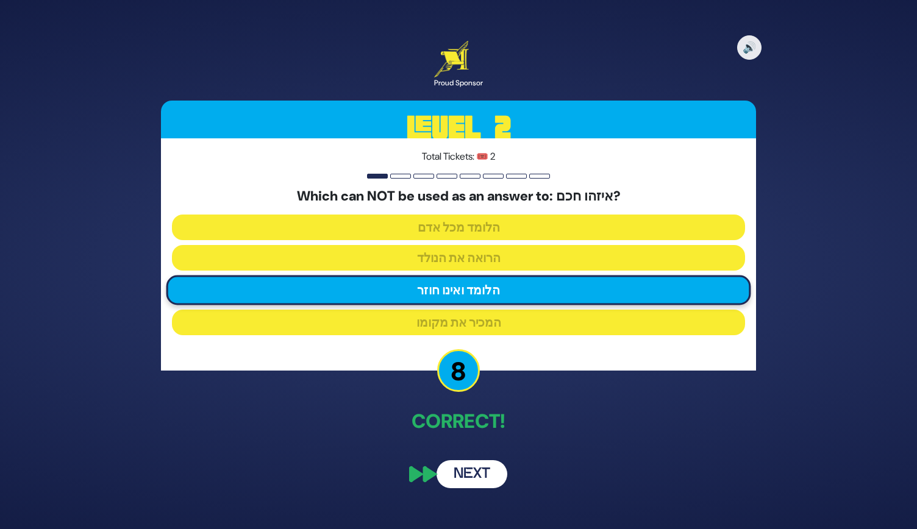
click at [472, 475] on button "Next" at bounding box center [472, 475] width 71 height 28
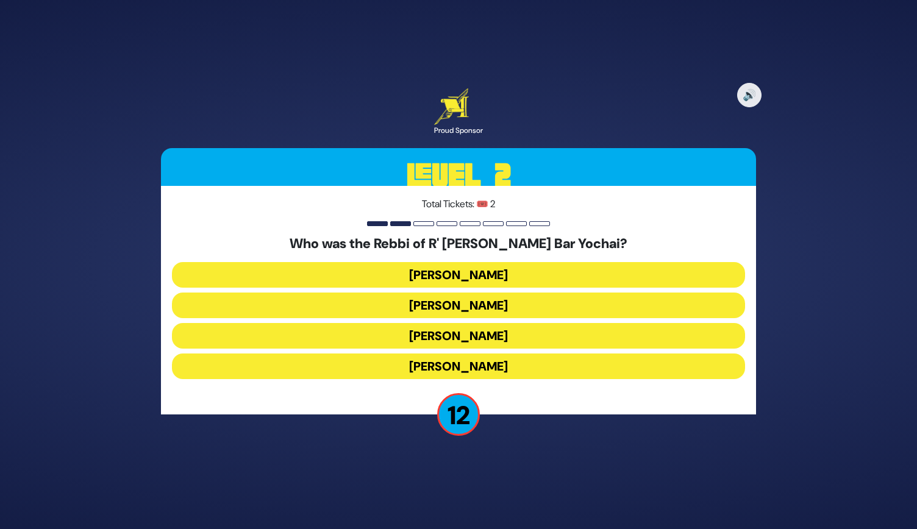
click at [465, 339] on button "Rabban Gamliel" at bounding box center [458, 336] width 573 height 26
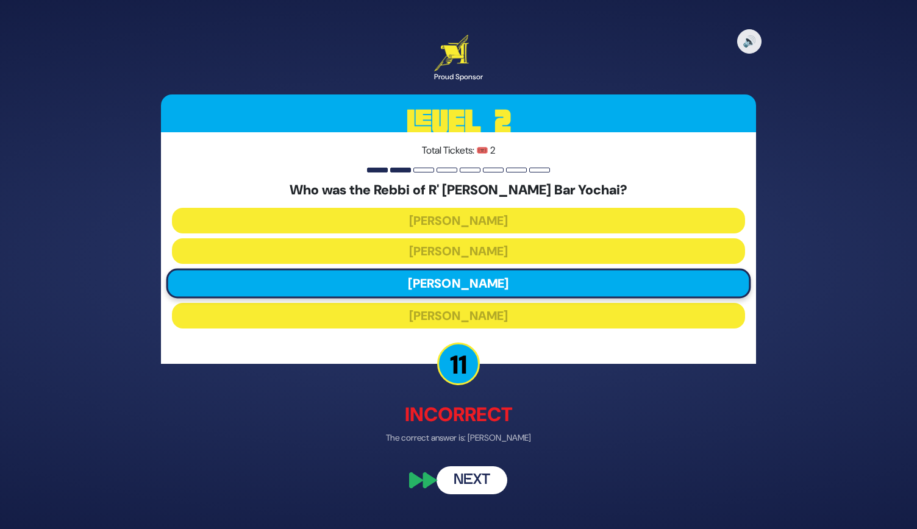
click at [467, 485] on button "Next" at bounding box center [472, 481] width 71 height 28
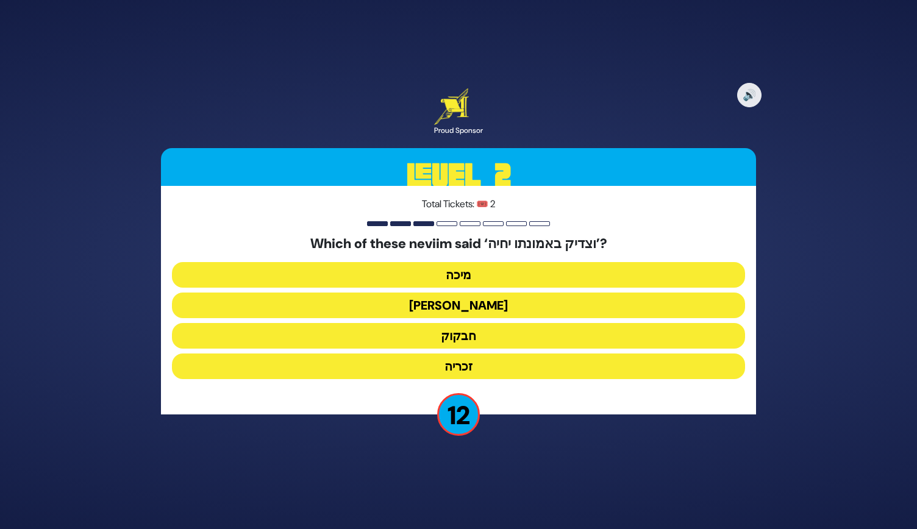
click at [467, 339] on button "חבקוק" at bounding box center [458, 336] width 573 height 26
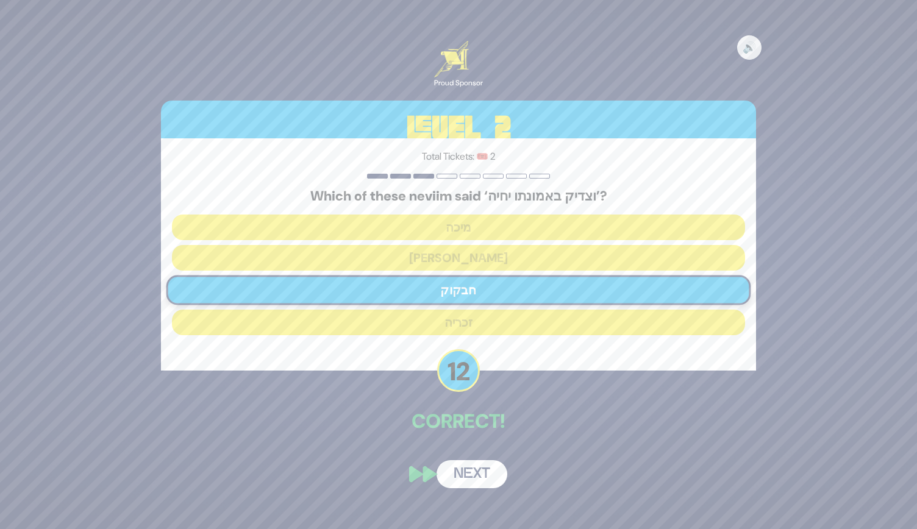
click at [464, 475] on button "Next" at bounding box center [472, 475] width 71 height 28
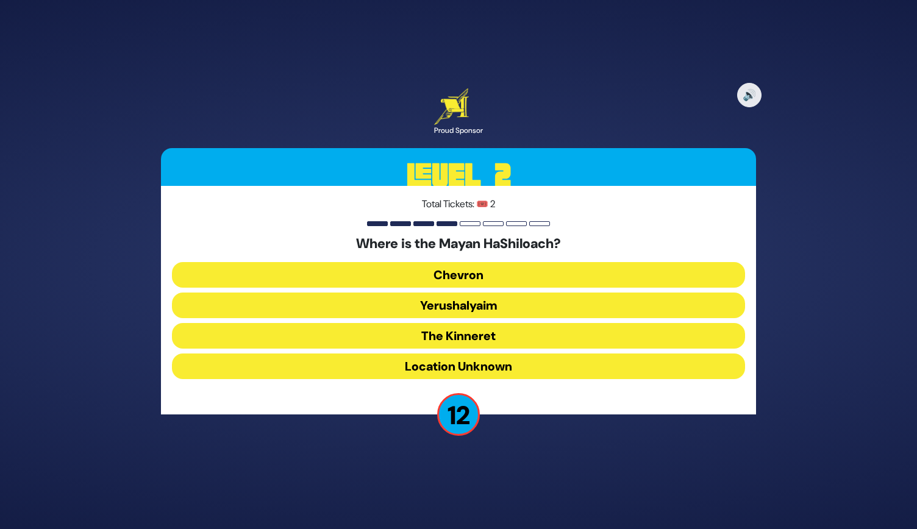
click at [497, 367] on button "Location Unknown" at bounding box center [458, 367] width 573 height 26
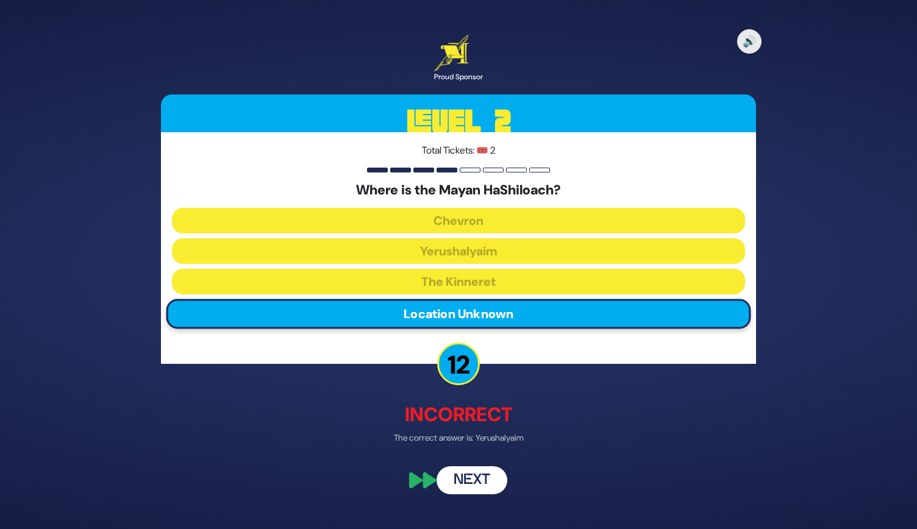
click at [461, 481] on button "Next" at bounding box center [472, 481] width 71 height 28
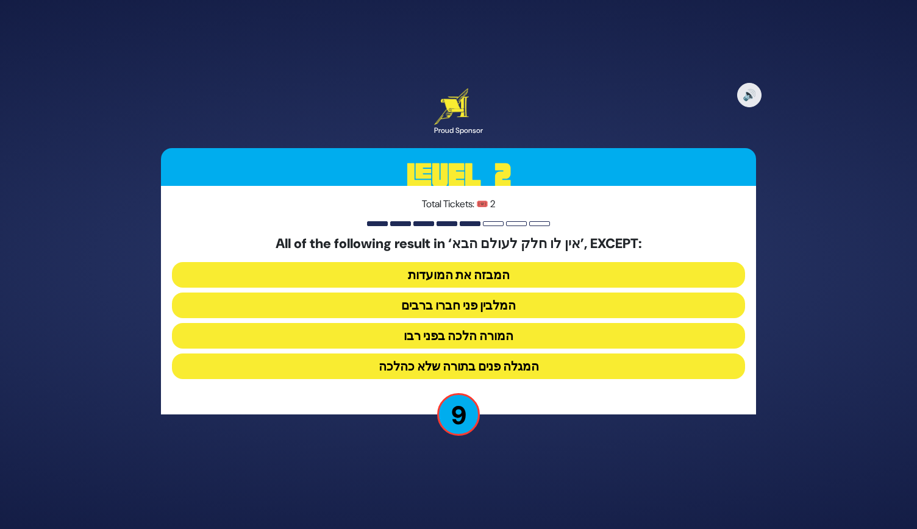
click at [475, 336] on button "המורה הלכה בפני רבו" at bounding box center [458, 336] width 573 height 26
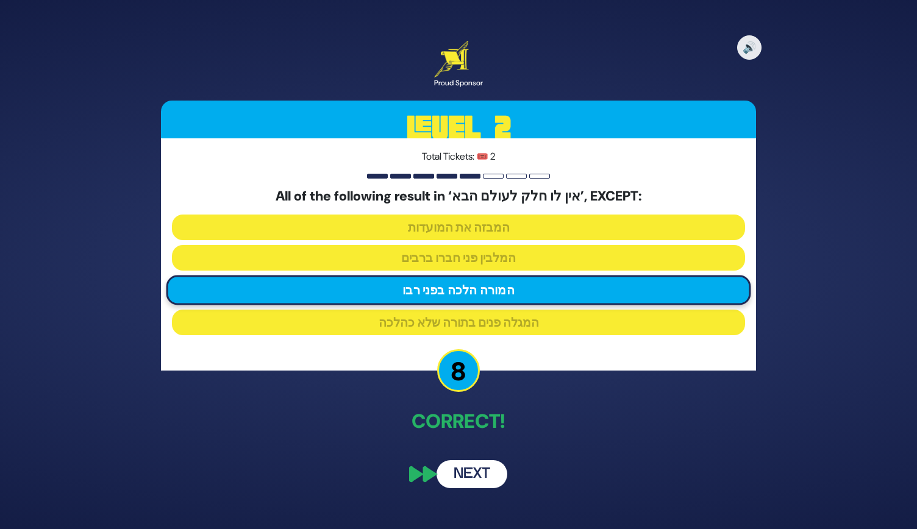
click at [476, 468] on button "Next" at bounding box center [472, 475] width 71 height 28
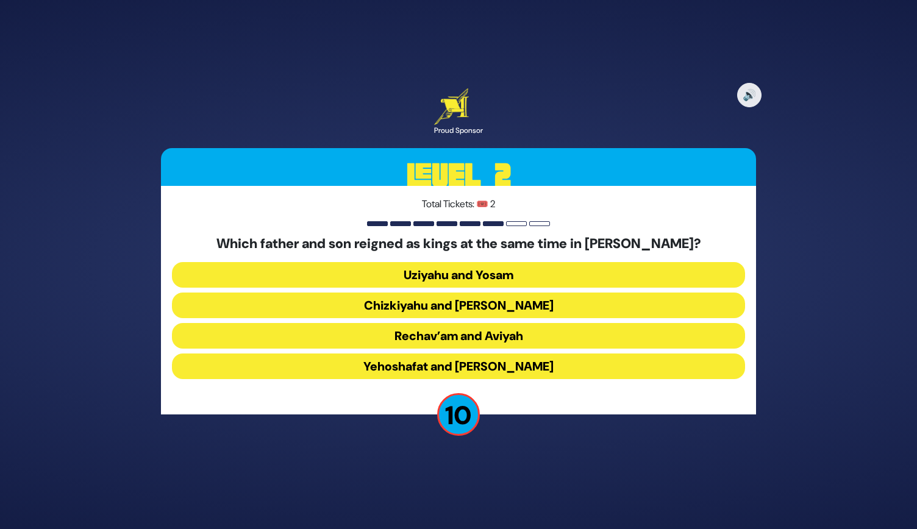
click at [498, 368] on button "Yehoshafat and Yehoram" at bounding box center [458, 367] width 573 height 26
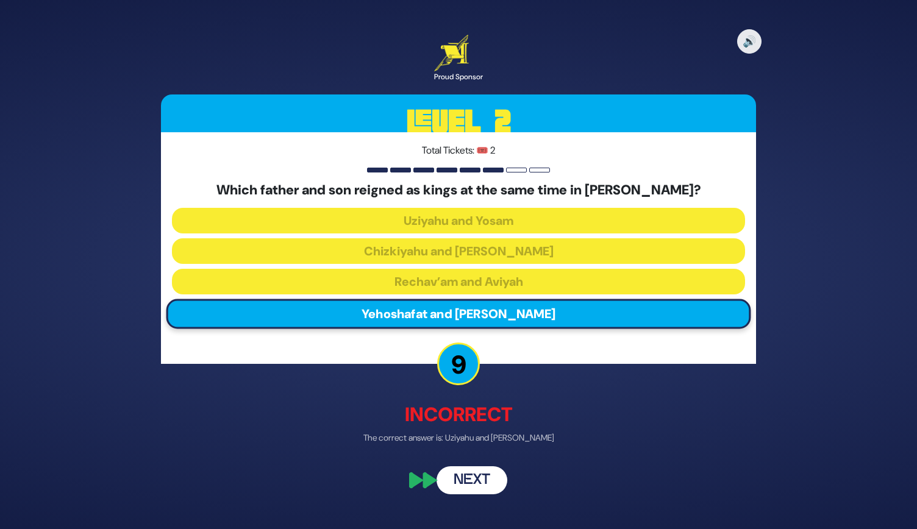
click at [478, 486] on button "Next" at bounding box center [472, 481] width 71 height 28
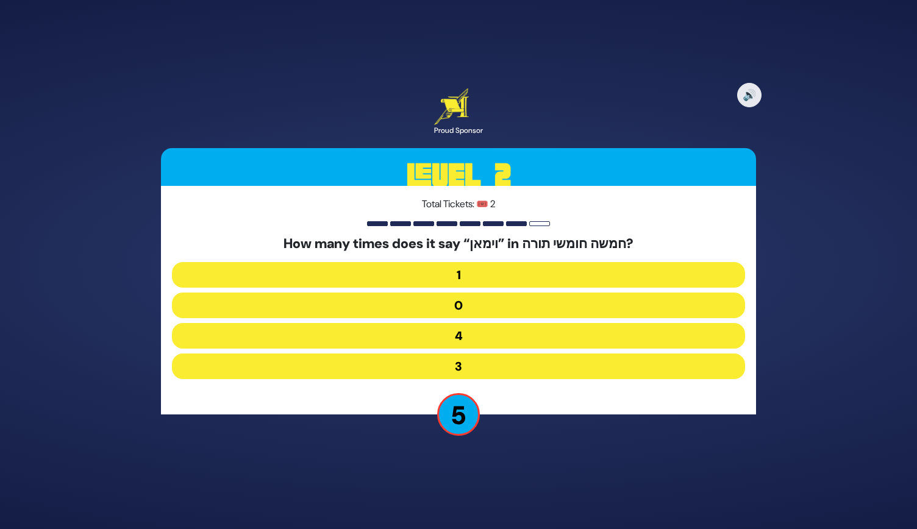
click at [478, 365] on button "3" at bounding box center [458, 367] width 573 height 26
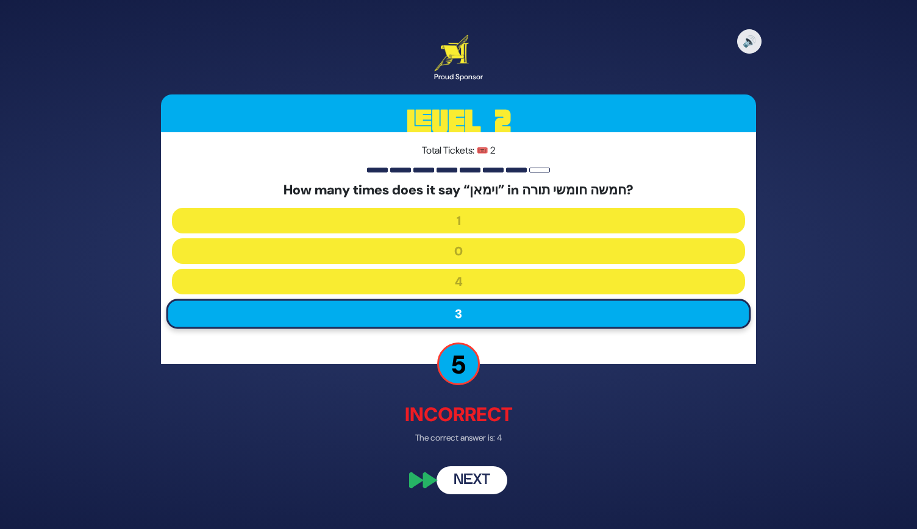
click at [483, 484] on button "Next" at bounding box center [472, 481] width 71 height 28
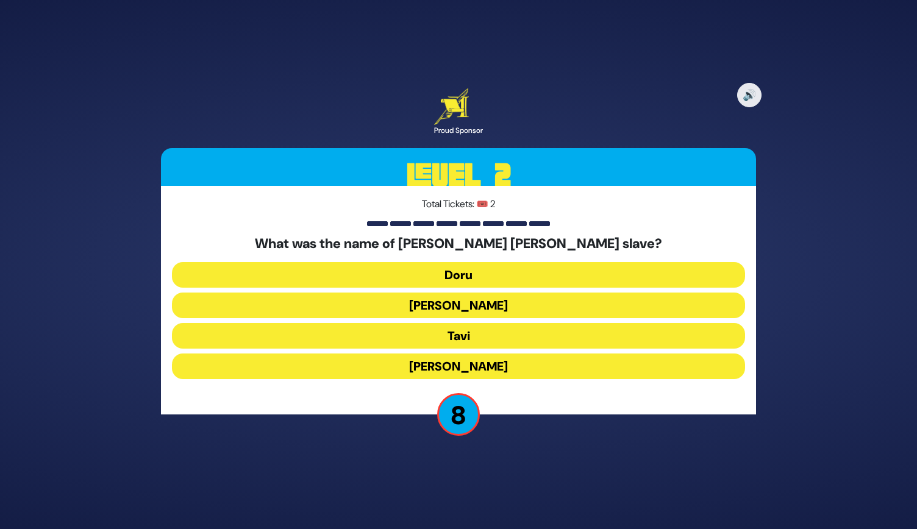
click at [456, 337] on button "Tavi" at bounding box center [458, 336] width 573 height 26
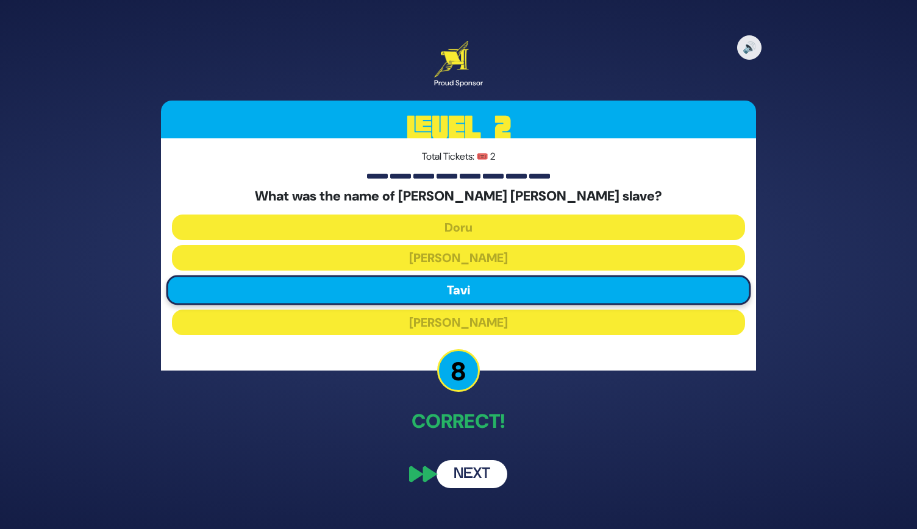
click at [469, 476] on button "Next" at bounding box center [472, 475] width 71 height 28
